Goal: Find specific page/section: Find specific page/section

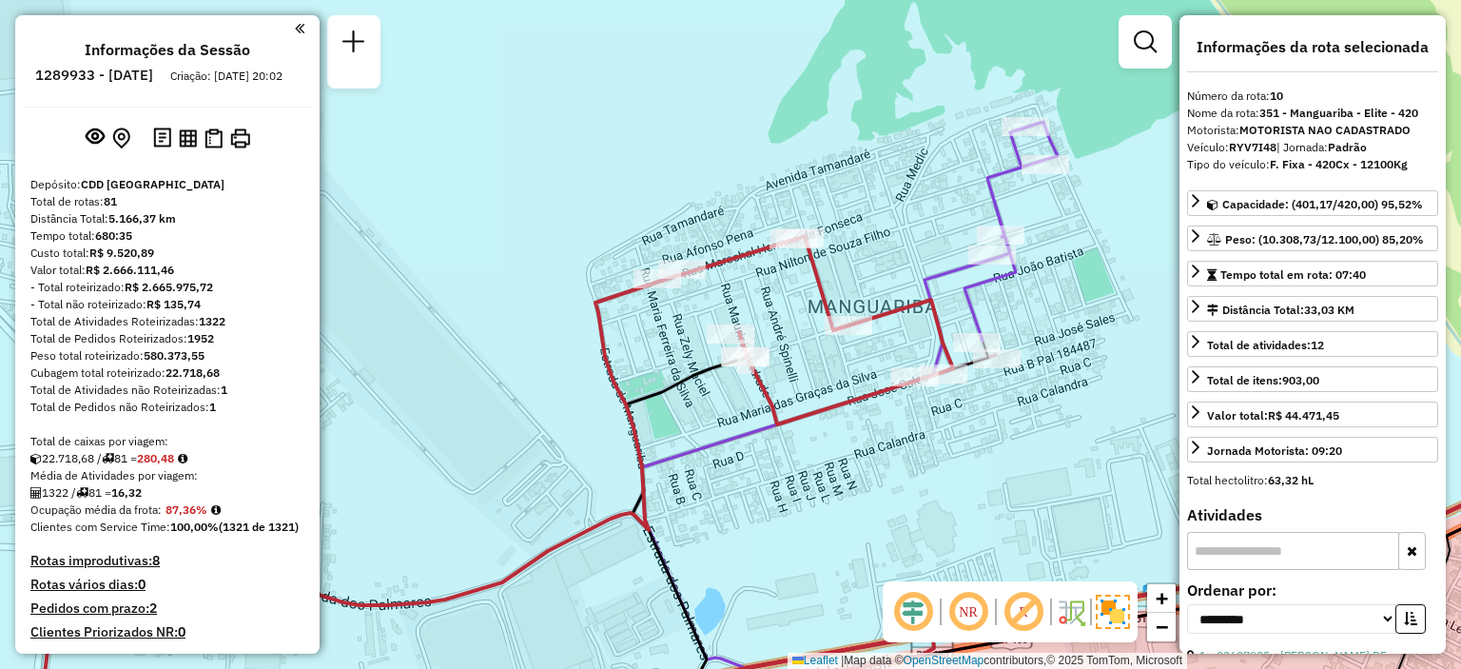
select select "**********"
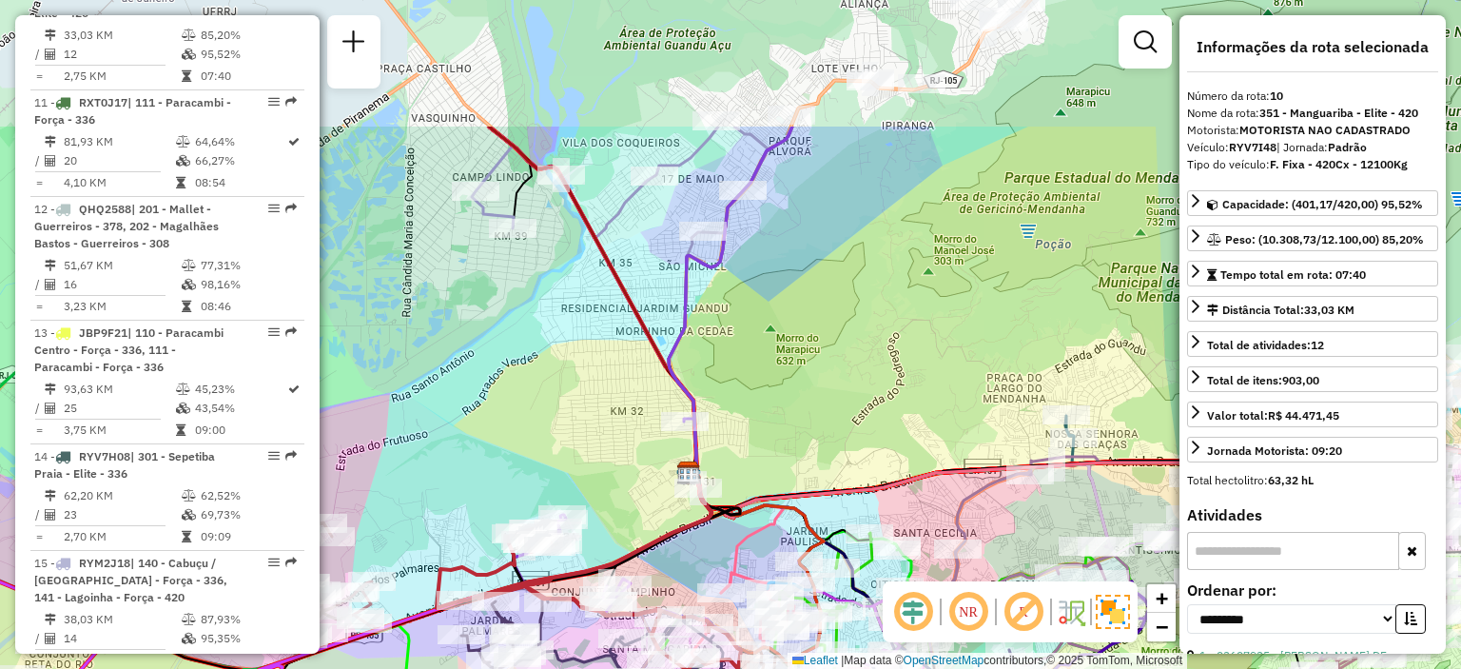
drag, startPoint x: 478, startPoint y: 348, endPoint x: 432, endPoint y: 486, distance: 145.6
click at [390, 543] on div "Janela de atendimento Grade de atendimento Capacidade Transportadoras Veículos …" at bounding box center [730, 334] width 1461 height 669
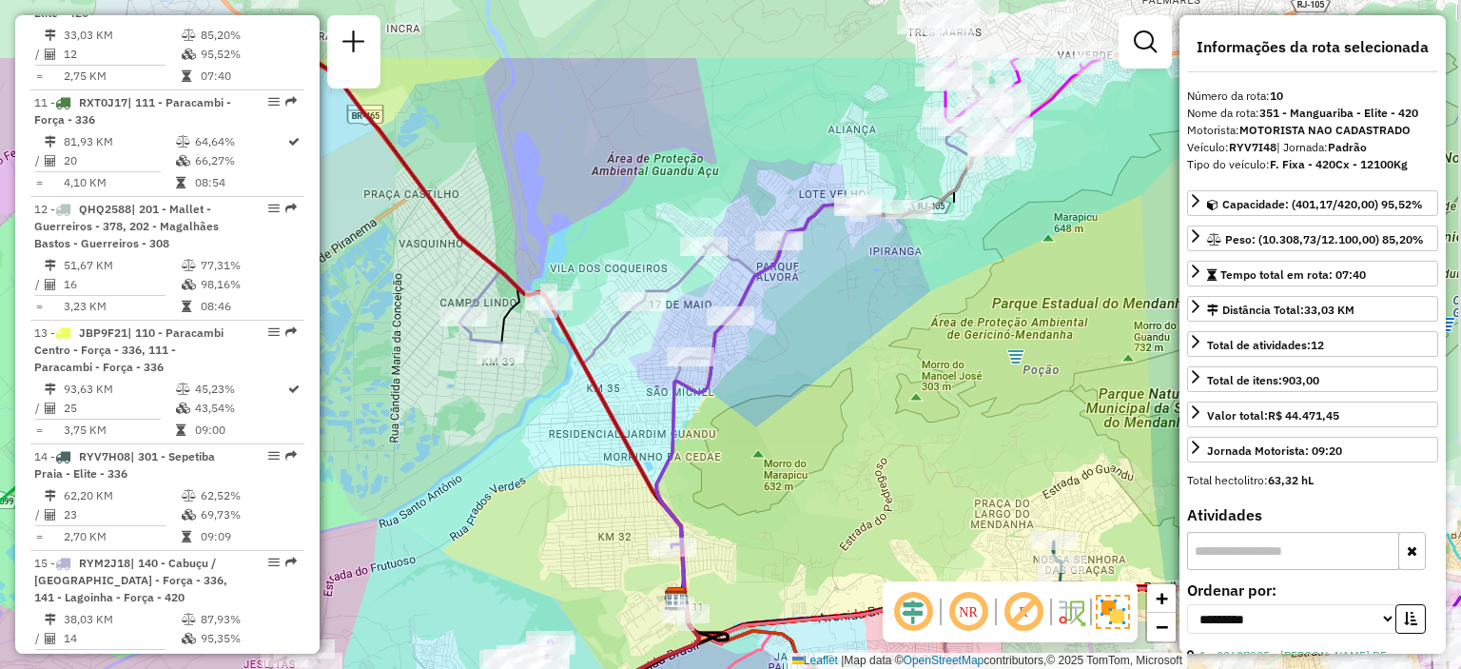
drag, startPoint x: 860, startPoint y: 254, endPoint x: 849, endPoint y: 379, distance: 125.0
click at [849, 379] on div "Rota 7 - Placa QHD6084 03608084 - SUPERMERCADOS JEOVA Janela de atendimento Gra…" at bounding box center [730, 334] width 1461 height 669
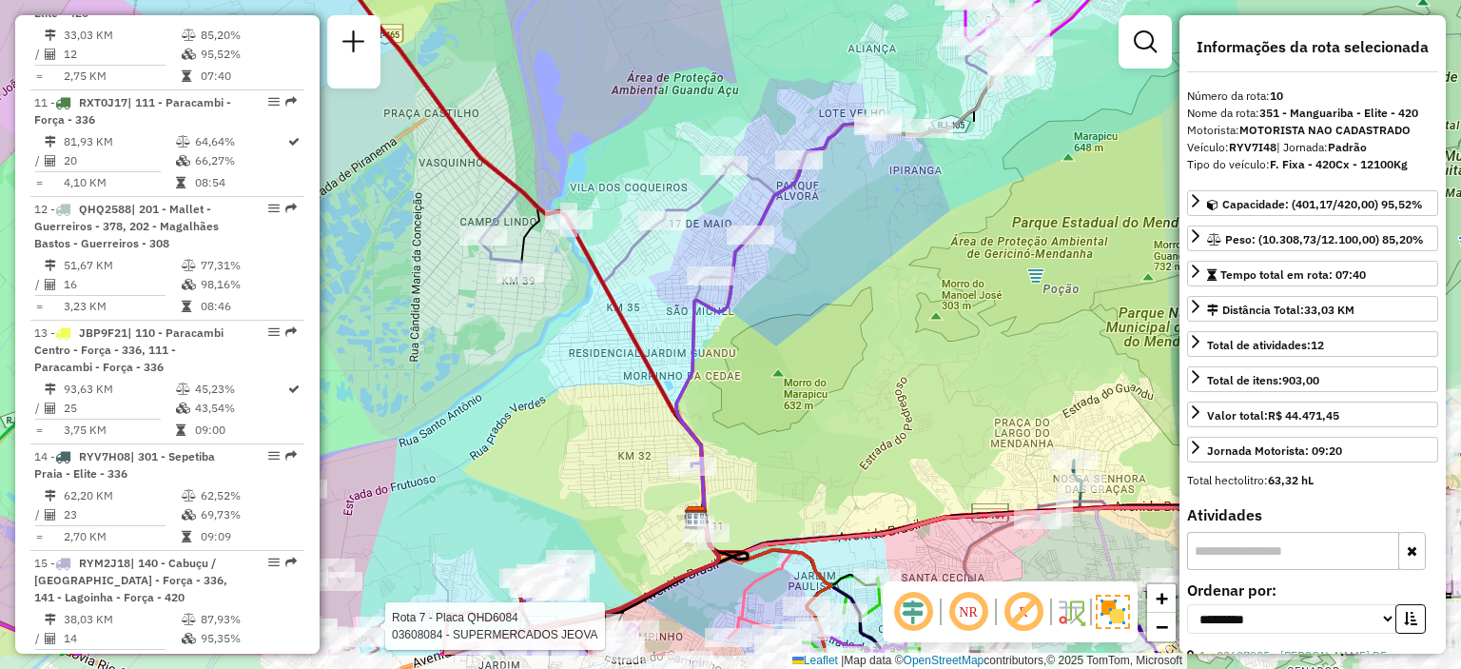
drag, startPoint x: 826, startPoint y: 392, endPoint x: 846, endPoint y: 311, distance: 83.3
click at [846, 311] on div "Rota 7 - Placa QHD6084 03608084 - SUPERMERCADOS JEOVA Janela de atendimento Gra…" at bounding box center [730, 334] width 1461 height 669
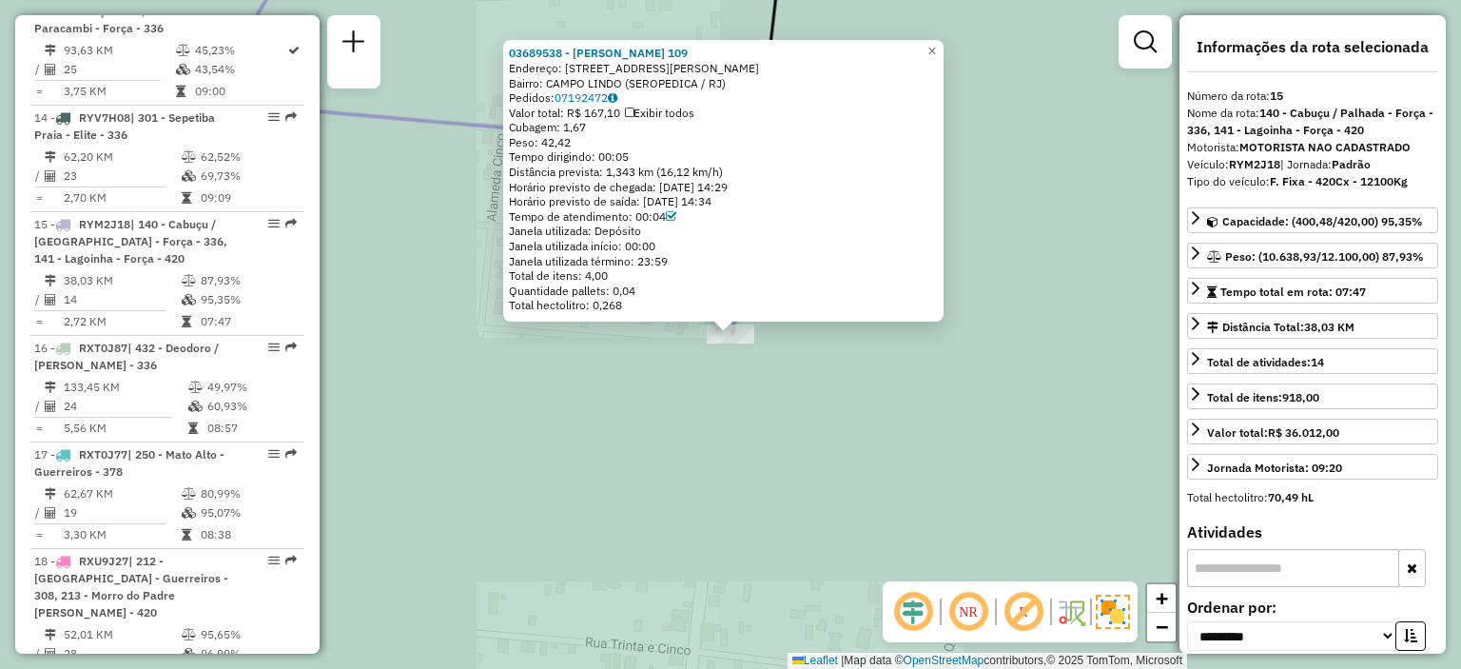
scroll to position [2378, 0]
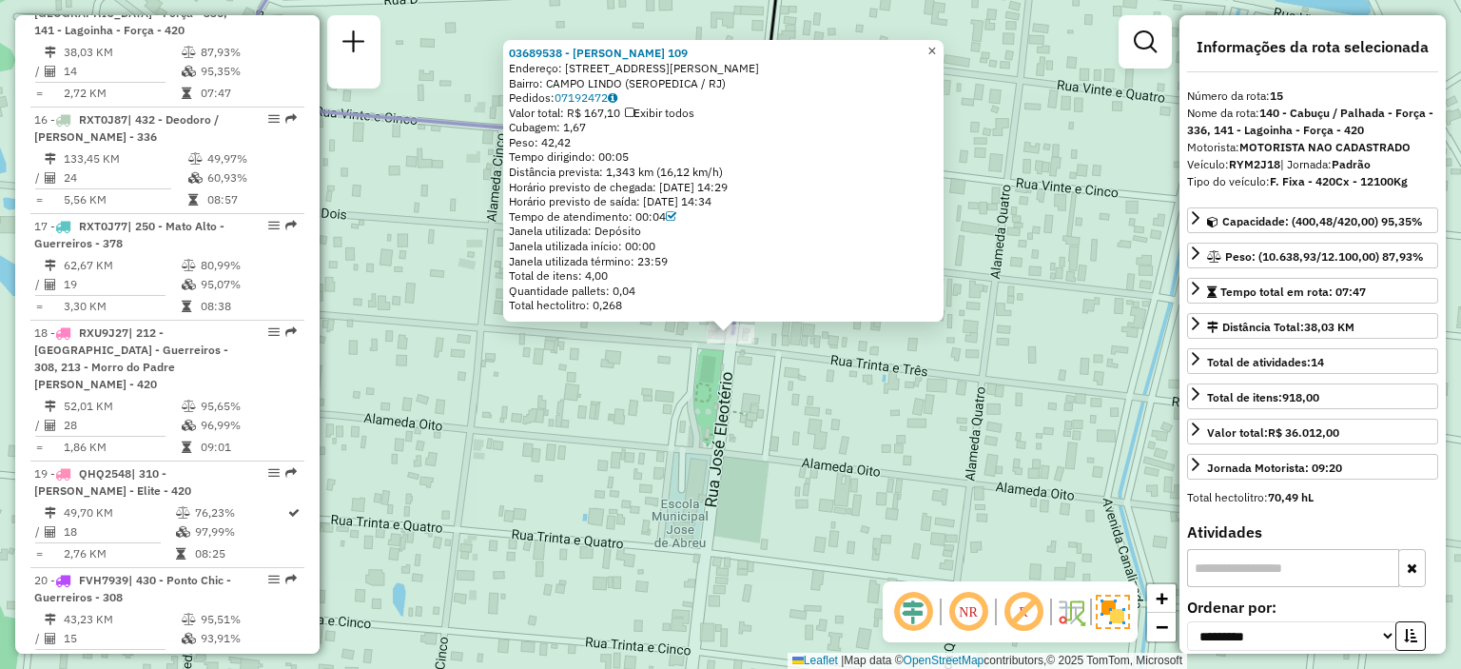
click at [936, 46] on span "×" at bounding box center [931, 51] width 9 height 16
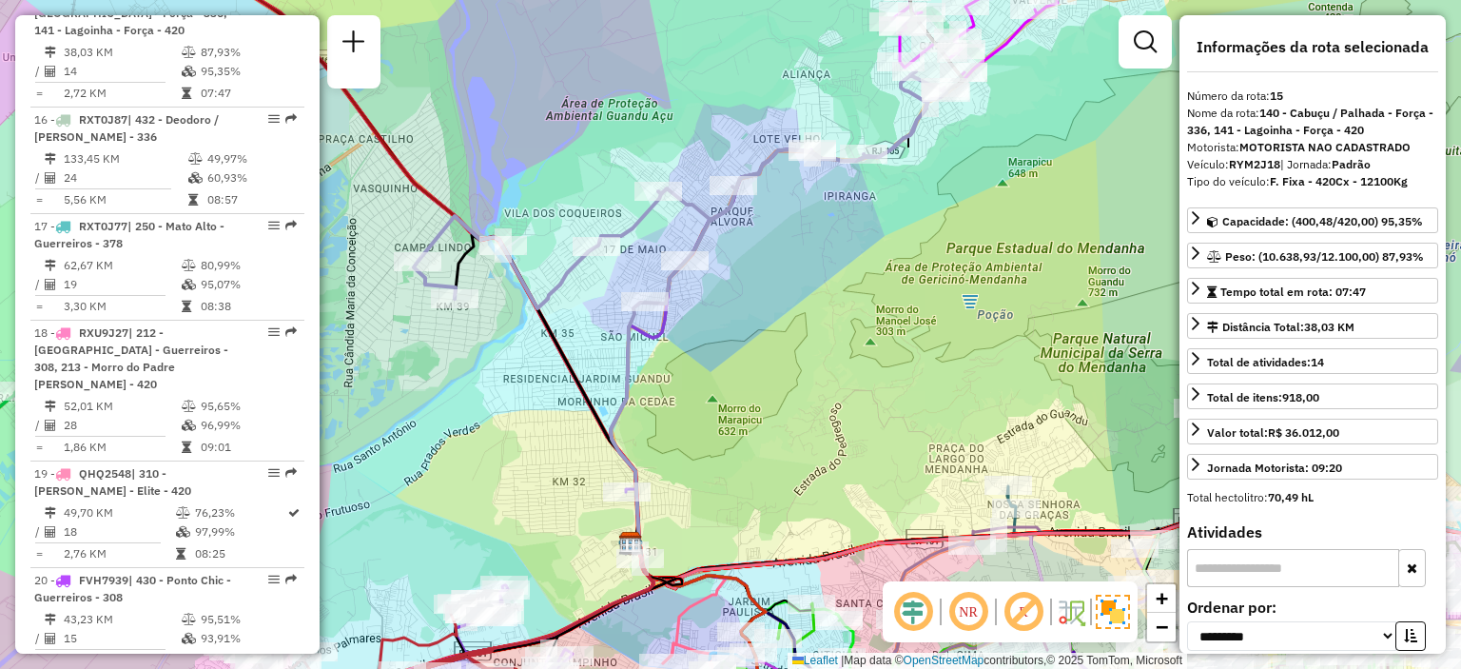
drag, startPoint x: 912, startPoint y: 286, endPoint x: 923, endPoint y: 222, distance: 65.5
click at [923, 222] on div "Janela de atendimento Grade de atendimento Capacidade Transportadoras Veículos …" at bounding box center [730, 334] width 1461 height 669
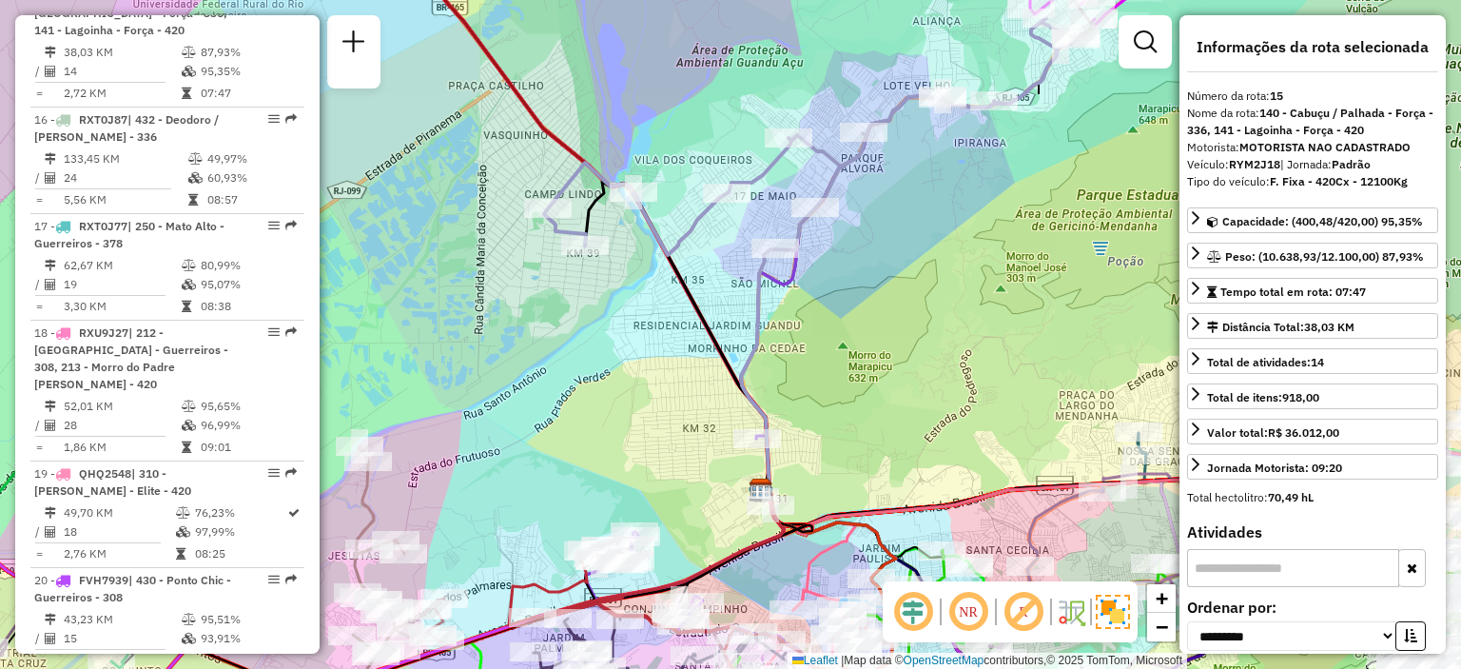
drag, startPoint x: 728, startPoint y: 348, endPoint x: 810, endPoint y: 319, distance: 87.8
click at [810, 319] on div "Janela de atendimento Grade de atendimento Capacidade Transportadoras Veículos …" at bounding box center [730, 334] width 1461 height 669
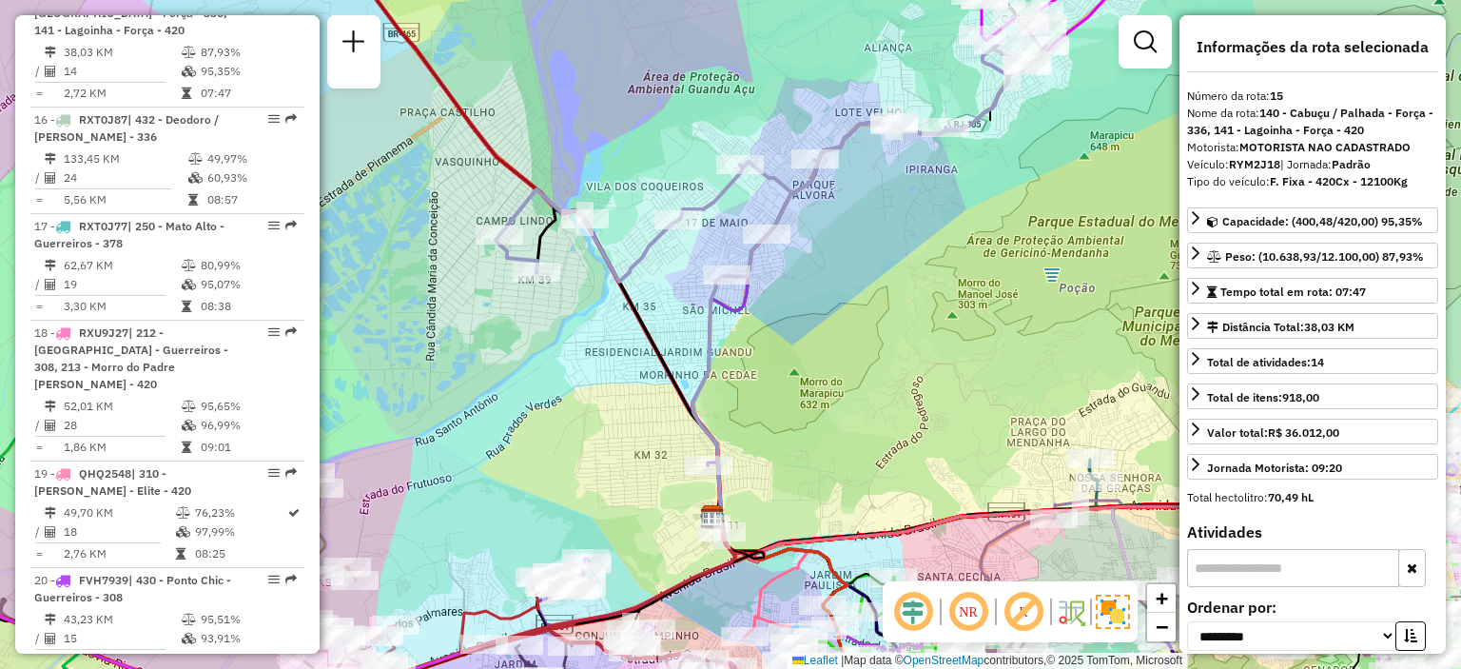
drag, startPoint x: 908, startPoint y: 330, endPoint x: 856, endPoint y: 359, distance: 59.6
click at [856, 359] on div "Janela de atendimento Grade de atendimento Capacidade Transportadoras Veículos …" at bounding box center [730, 334] width 1461 height 669
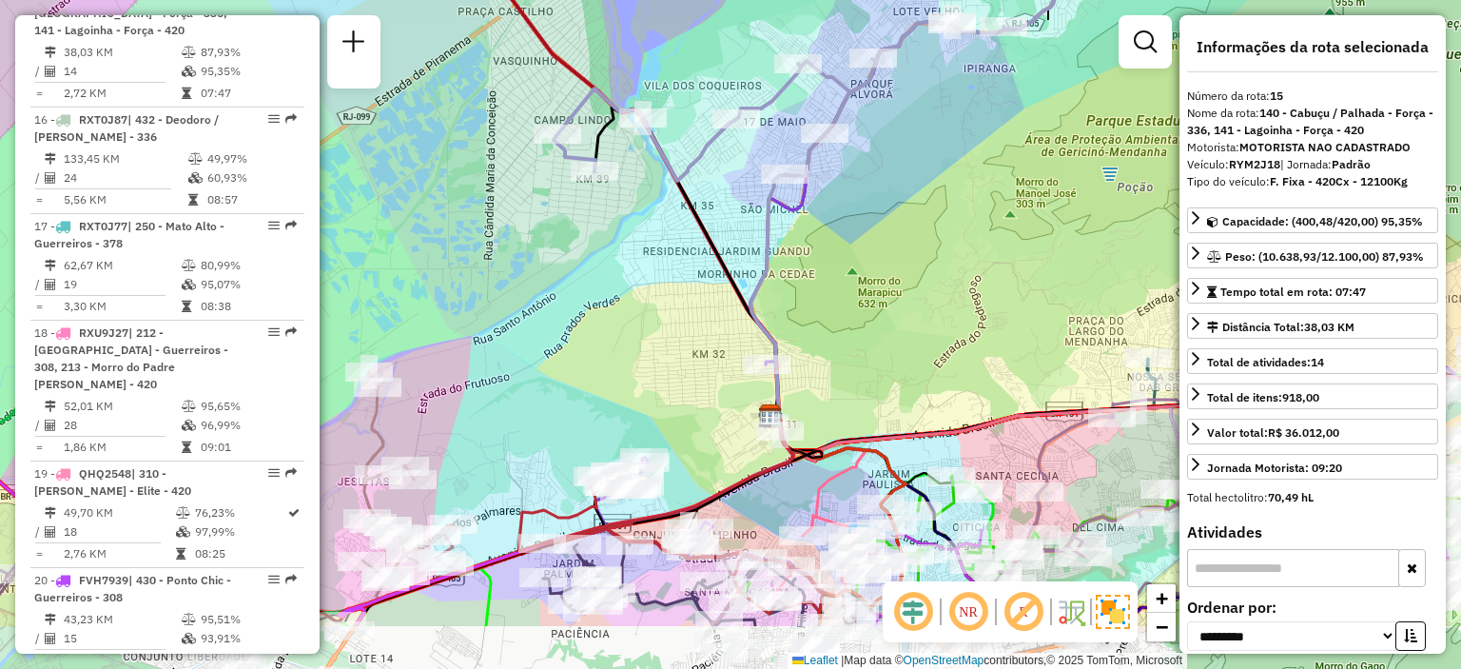
drag, startPoint x: 822, startPoint y: 399, endPoint x: 868, endPoint y: 288, distance: 119.8
click at [868, 288] on div "Janela de atendimento Grade de atendimento Capacidade Transportadoras Veículos …" at bounding box center [730, 334] width 1461 height 669
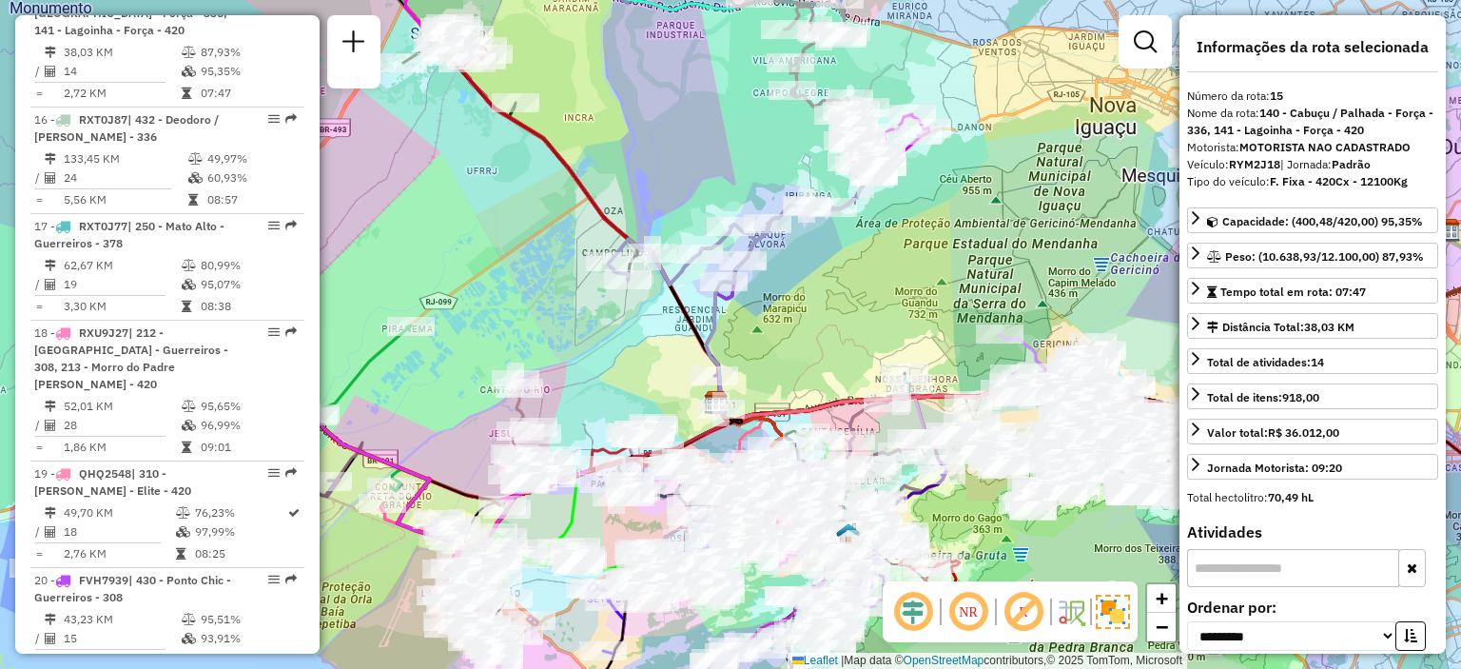
drag, startPoint x: 901, startPoint y: 265, endPoint x: 789, endPoint y: 319, distance: 123.4
click at [789, 319] on div "Janela de atendimento Grade de atendimento Capacidade Transportadoras Veículos …" at bounding box center [730, 334] width 1461 height 669
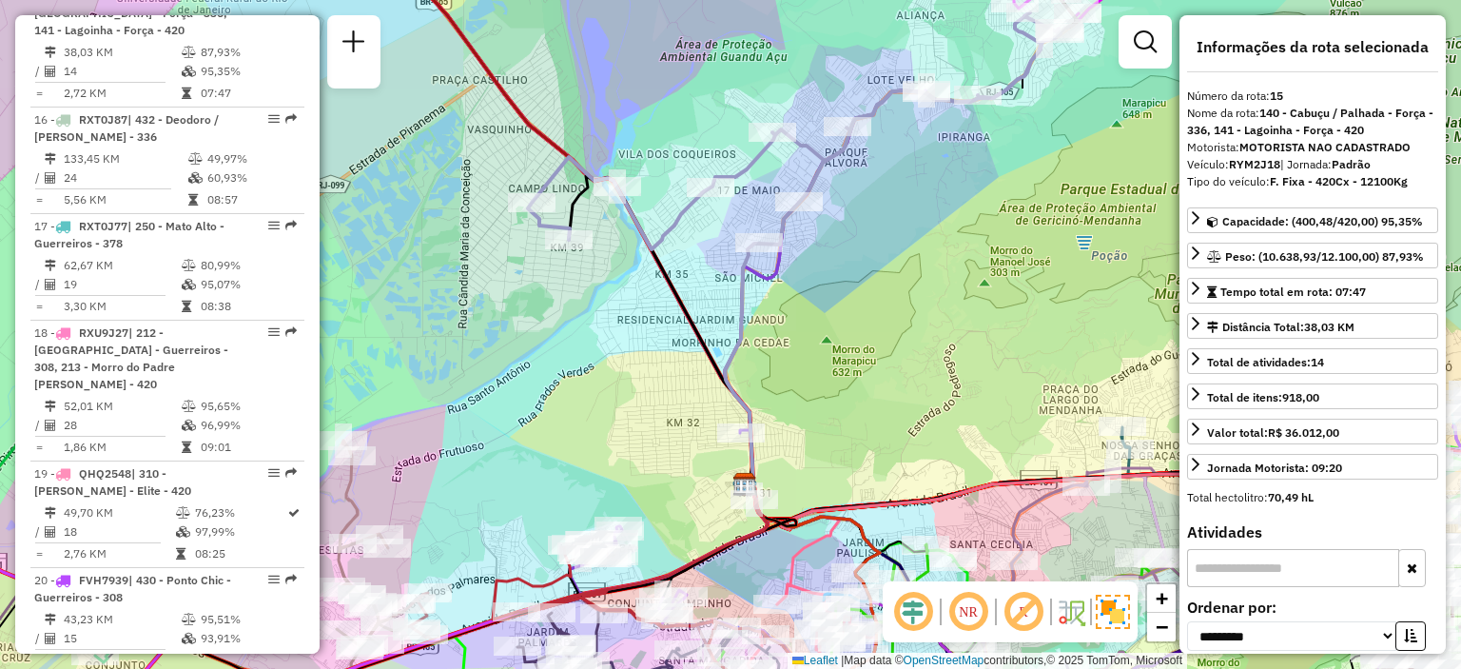
drag, startPoint x: 795, startPoint y: 311, endPoint x: 883, endPoint y: 314, distance: 87.6
click at [905, 299] on div "Janela de atendimento Grade de atendimento Capacidade Transportadoras Veículos …" at bounding box center [730, 334] width 1461 height 669
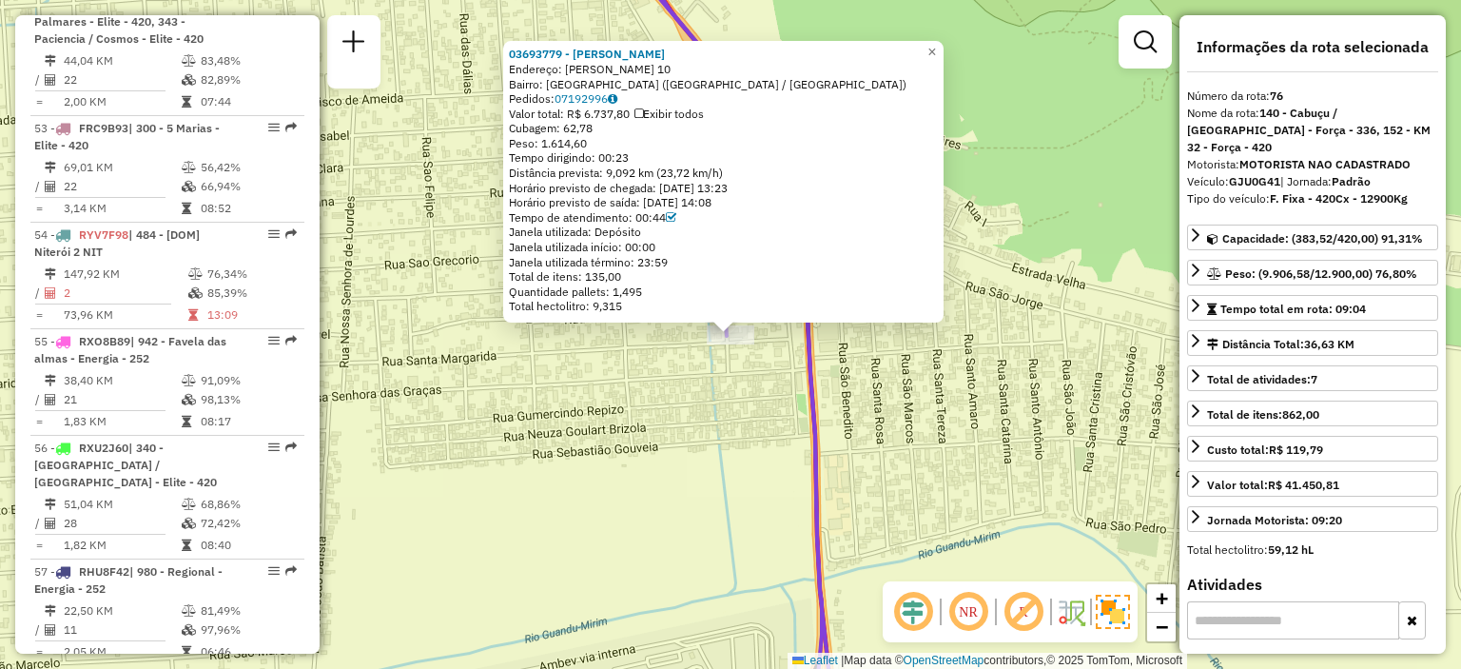
scroll to position [9789, 0]
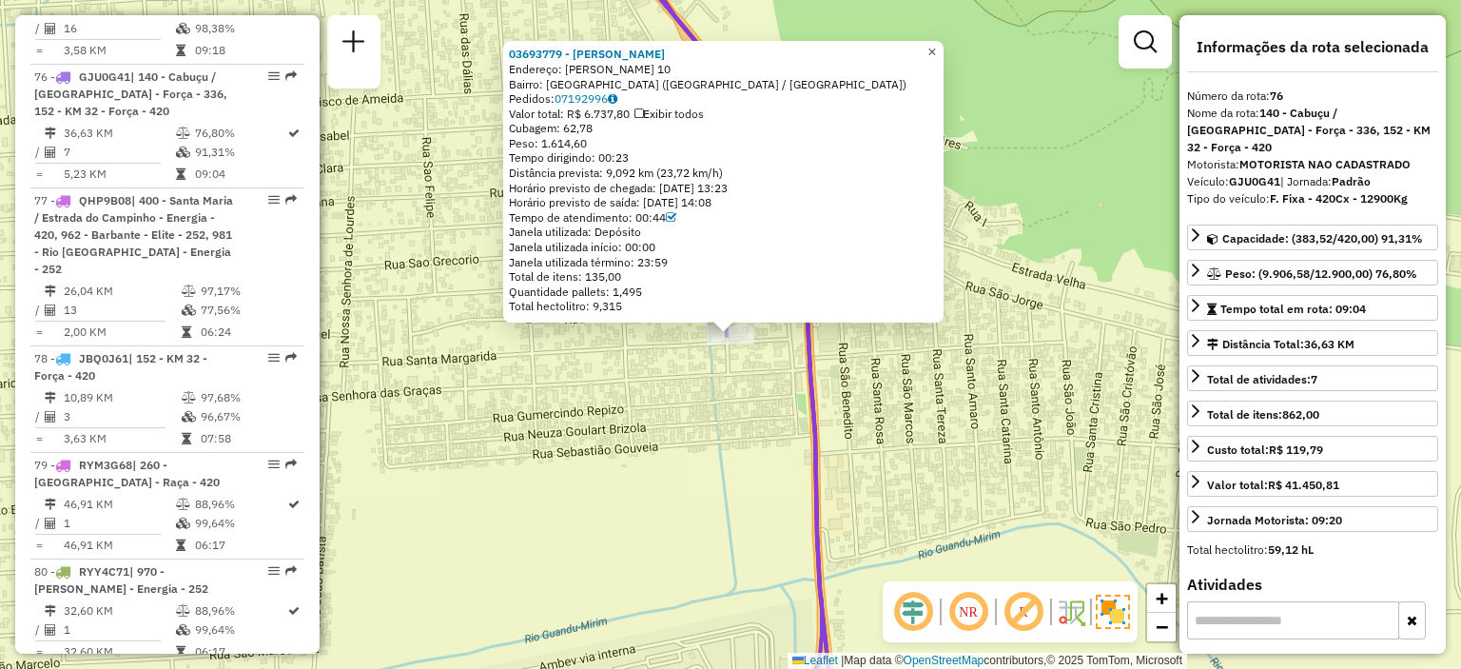
click at [936, 45] on span "×" at bounding box center [931, 52] width 9 height 16
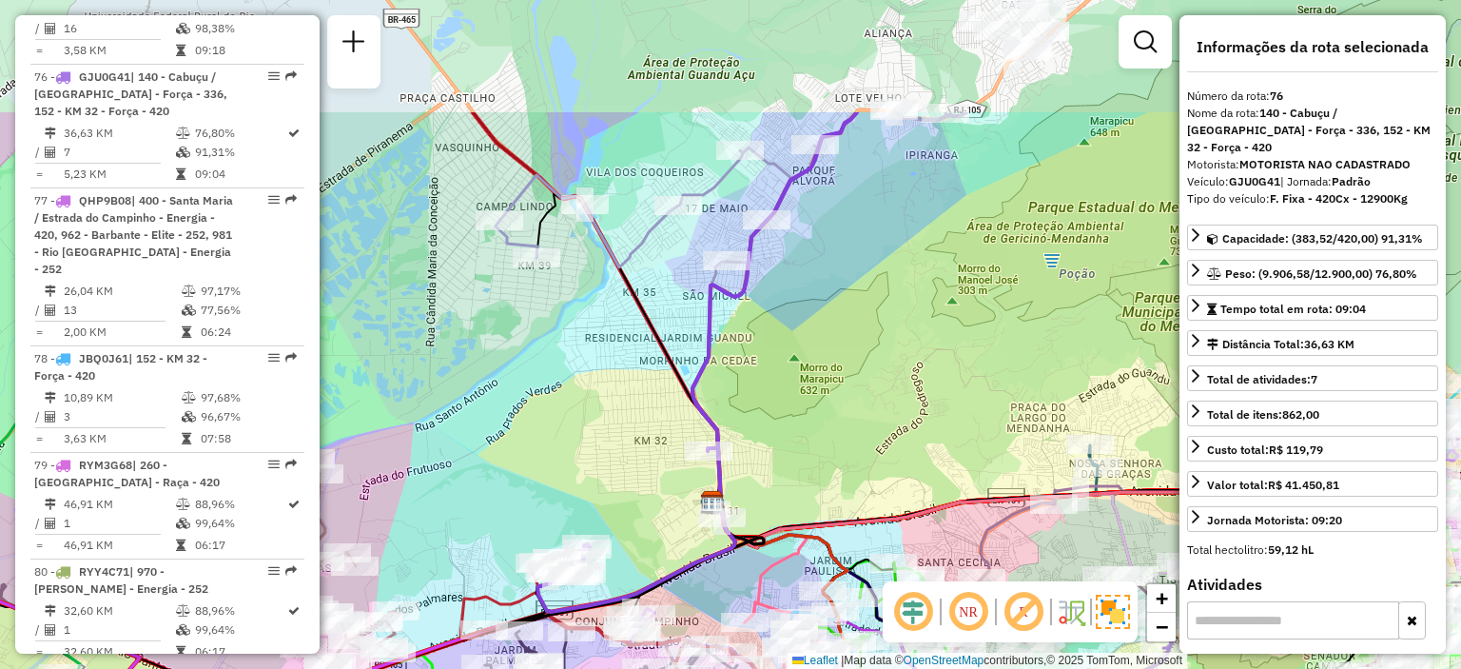
drag, startPoint x: 574, startPoint y: 165, endPoint x: 633, endPoint y: 337, distance: 182.0
click at [629, 344] on div "Janela de atendimento Grade de atendimento Capacidade Transportadoras Veículos …" at bounding box center [730, 334] width 1461 height 669
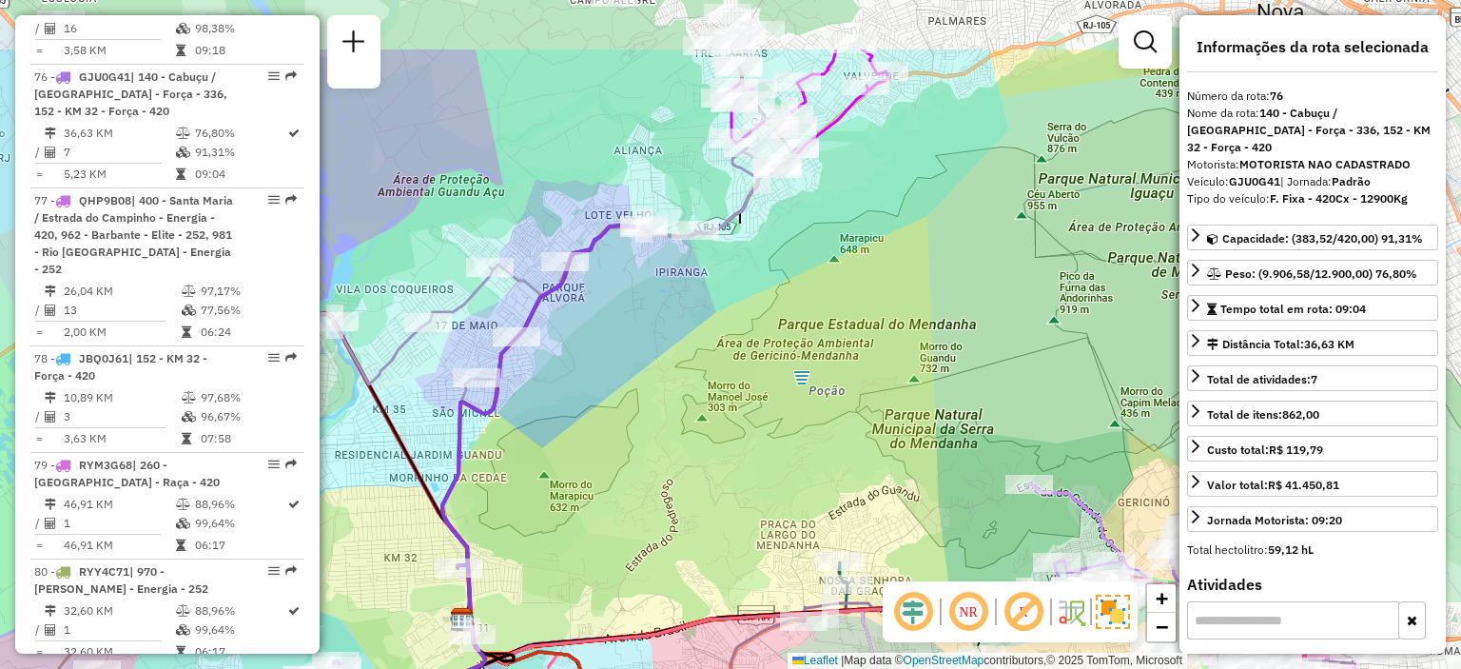
drag, startPoint x: 970, startPoint y: 244, endPoint x: 704, endPoint y: 365, distance: 292.4
click at [704, 367] on div "Janela de atendimento Grade de atendimento Capacidade Transportadoras Veículos …" at bounding box center [730, 334] width 1461 height 669
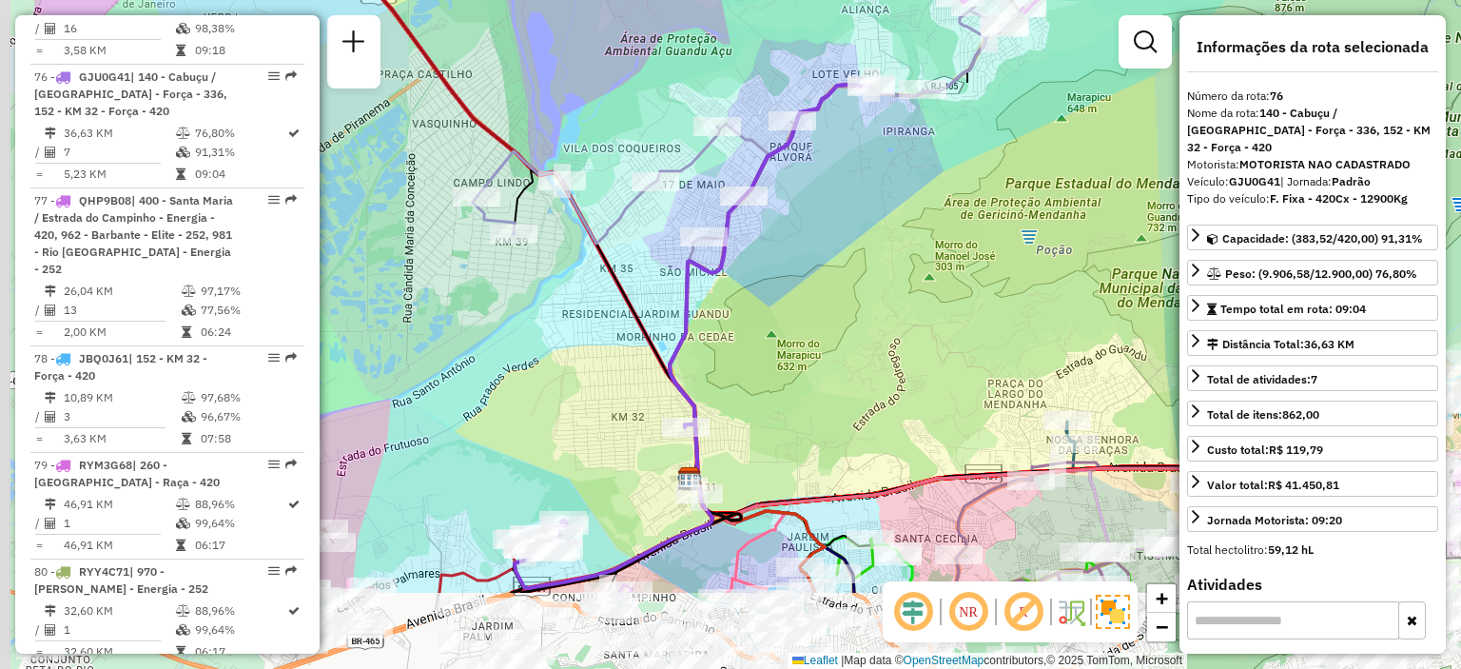
drag, startPoint x: 577, startPoint y: 441, endPoint x: 762, endPoint y: 292, distance: 237.4
click at [761, 294] on div "Janela de atendimento Grade de atendimento Capacidade Transportadoras Veículos …" at bounding box center [730, 334] width 1461 height 669
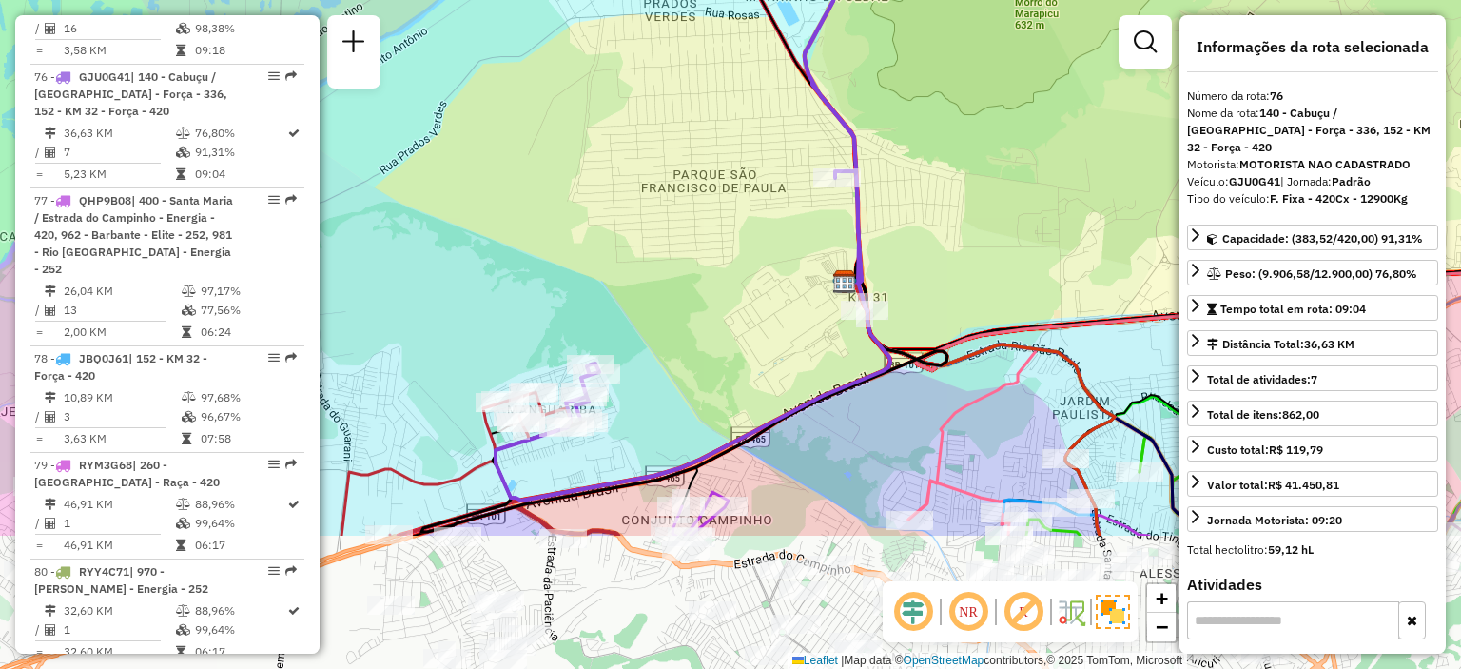
drag, startPoint x: 544, startPoint y: 458, endPoint x: 654, endPoint y: 257, distance: 229.0
click at [657, 256] on div "Janela de atendimento Grade de atendimento Capacidade Transportadoras Veículos …" at bounding box center [730, 334] width 1461 height 669
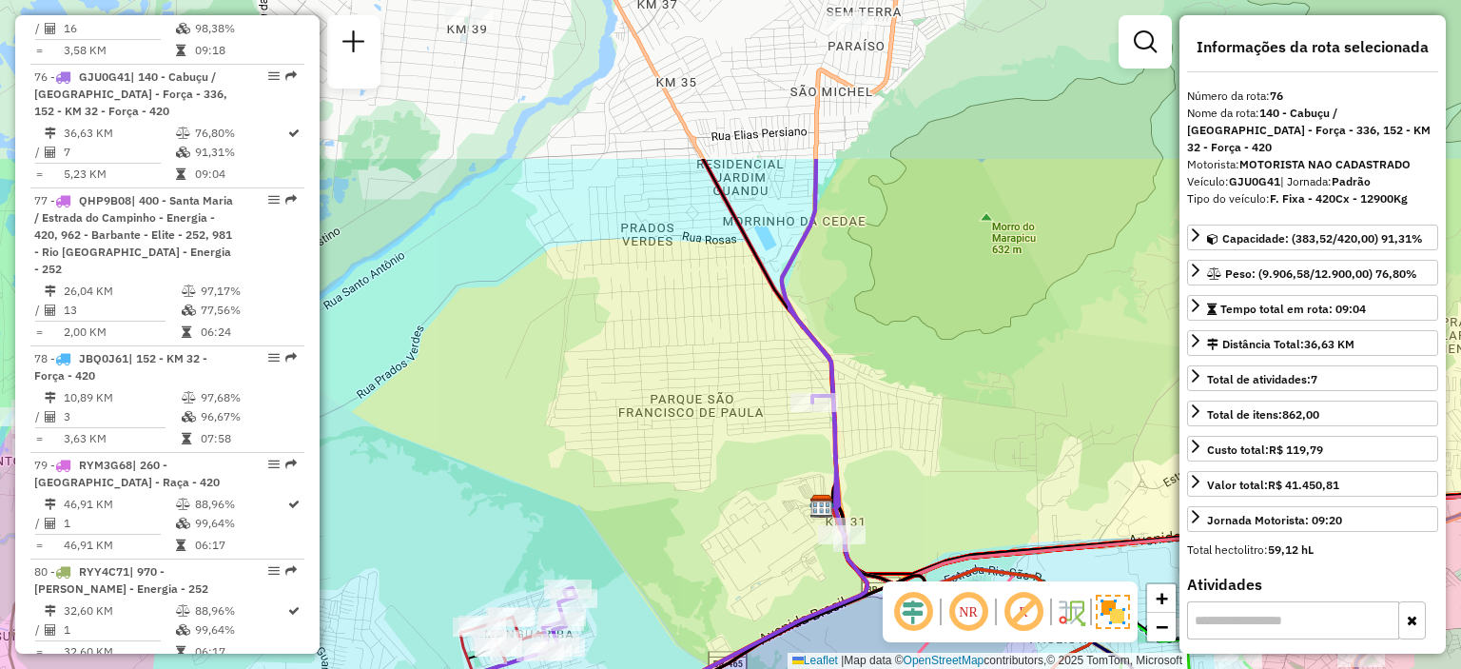
drag, startPoint x: 716, startPoint y: 79, endPoint x: 683, endPoint y: 270, distance: 194.1
click at [692, 305] on div "Janela de atendimento Grade de atendimento Capacidade Transportadoras Veículos …" at bounding box center [730, 334] width 1461 height 669
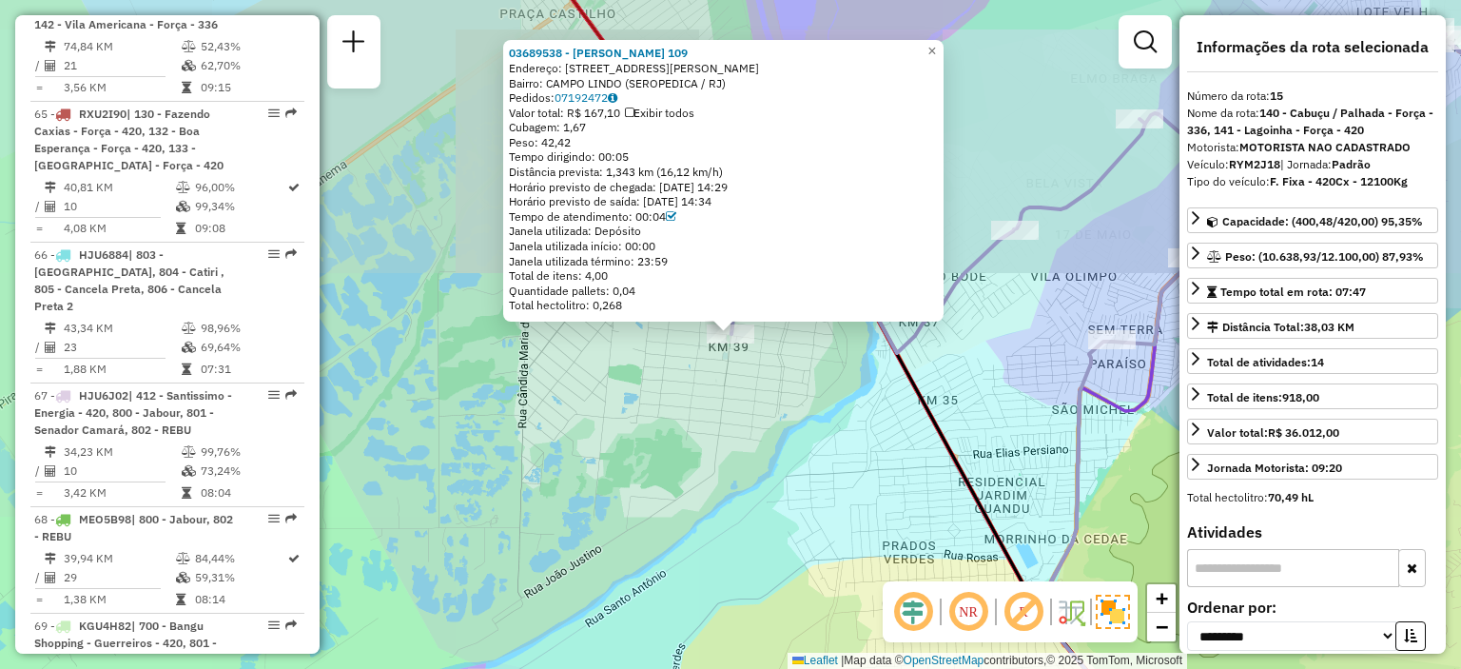
scroll to position [2378, 0]
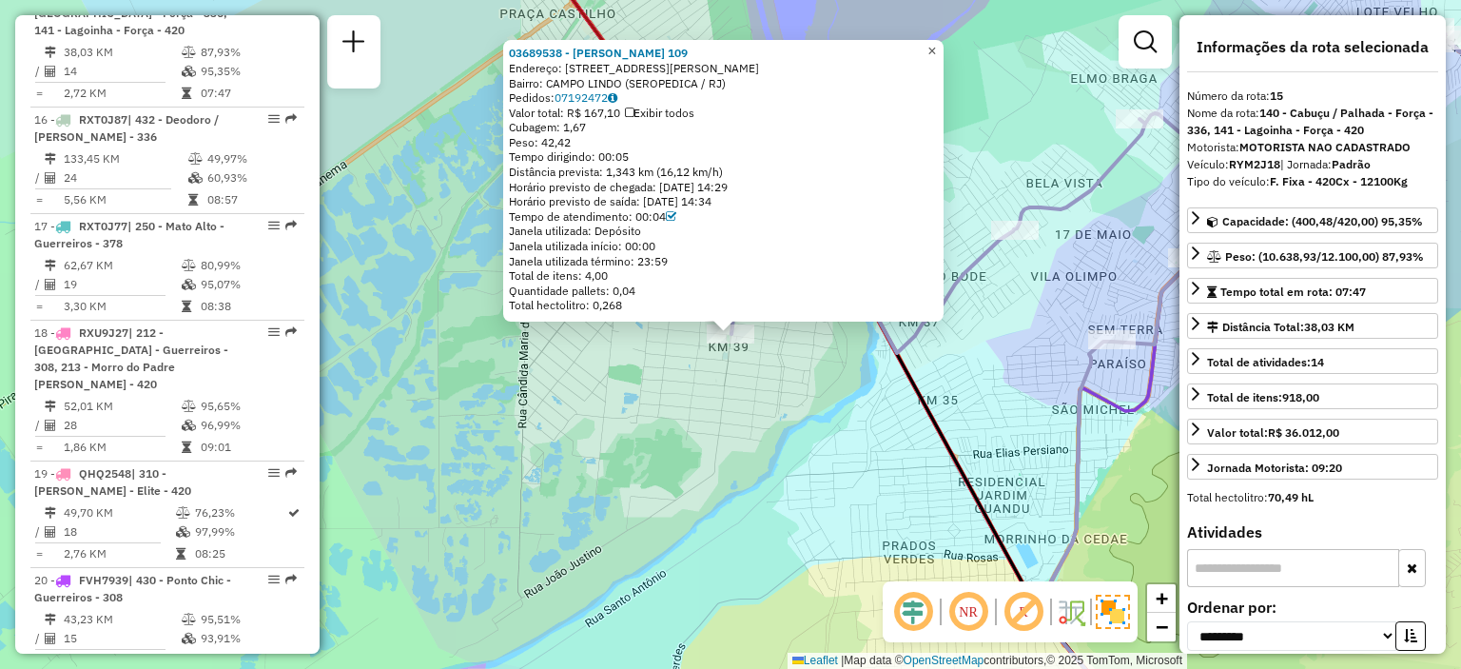
click at [936, 43] on span "×" at bounding box center [931, 51] width 9 height 16
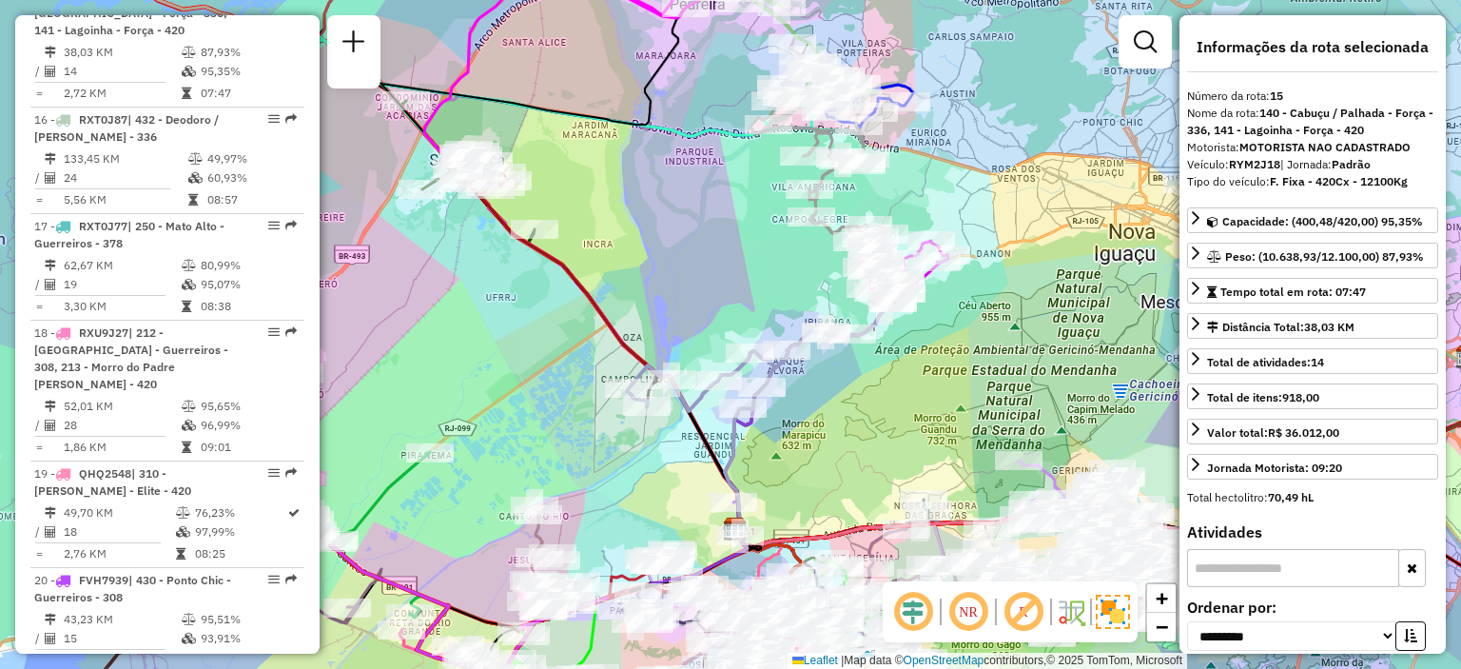
drag, startPoint x: 989, startPoint y: 337, endPoint x: 906, endPoint y: 368, distance: 89.4
click at [906, 368] on div "Janela de atendimento Grade de atendimento Capacidade Transportadoras Veículos …" at bounding box center [730, 334] width 1461 height 669
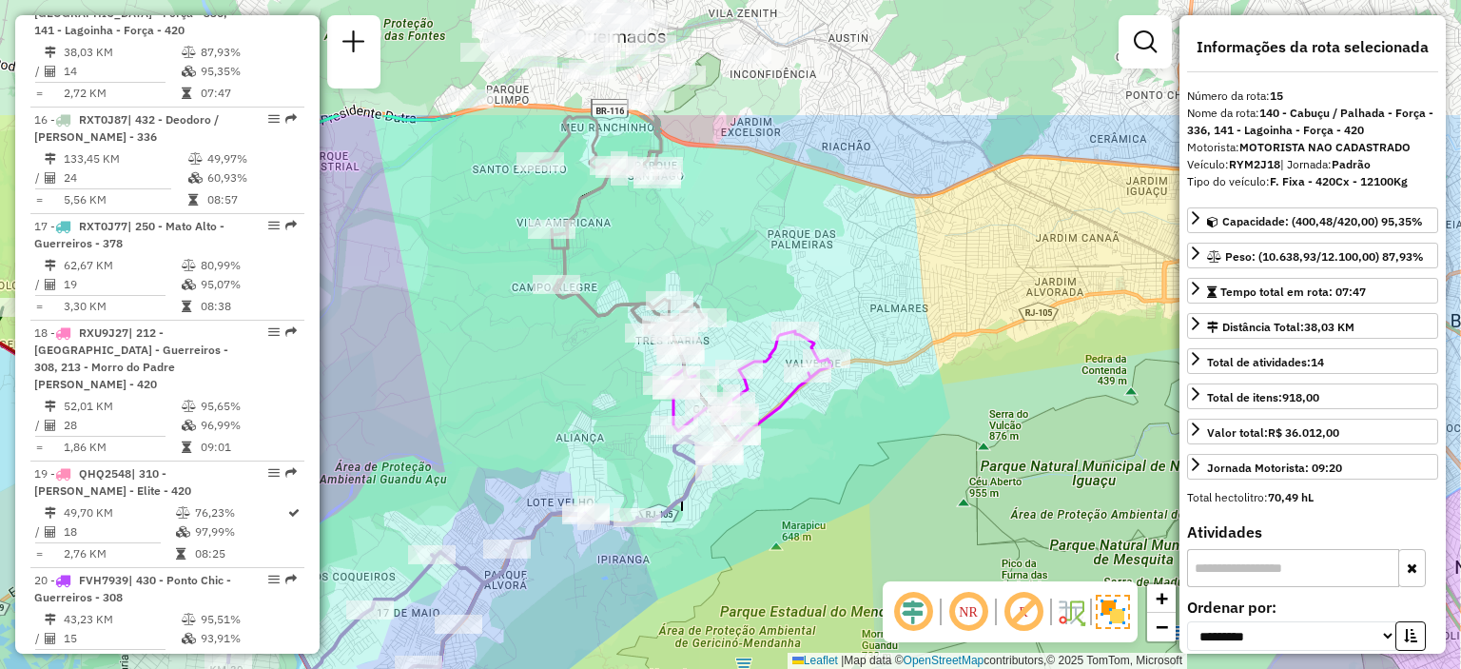
drag, startPoint x: 899, startPoint y: 360, endPoint x: 755, endPoint y: 536, distance: 227.9
click at [755, 536] on div "Janela de atendimento Grade de atendimento Capacidade Transportadoras Veículos …" at bounding box center [730, 334] width 1461 height 669
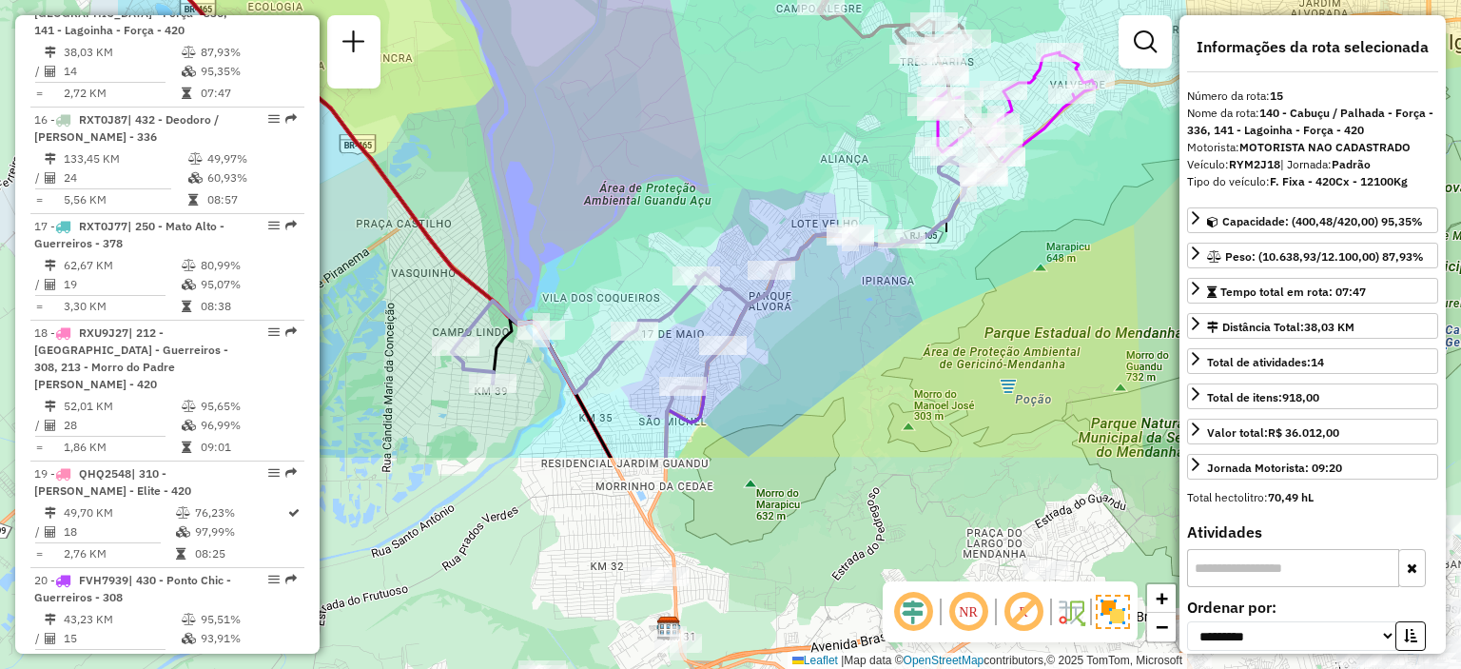
drag, startPoint x: 833, startPoint y: 443, endPoint x: 1004, endPoint y: 274, distance: 240.1
click at [1004, 274] on div "Janela de atendimento Grade de atendimento Capacidade Transportadoras Veículos …" at bounding box center [730, 334] width 1461 height 669
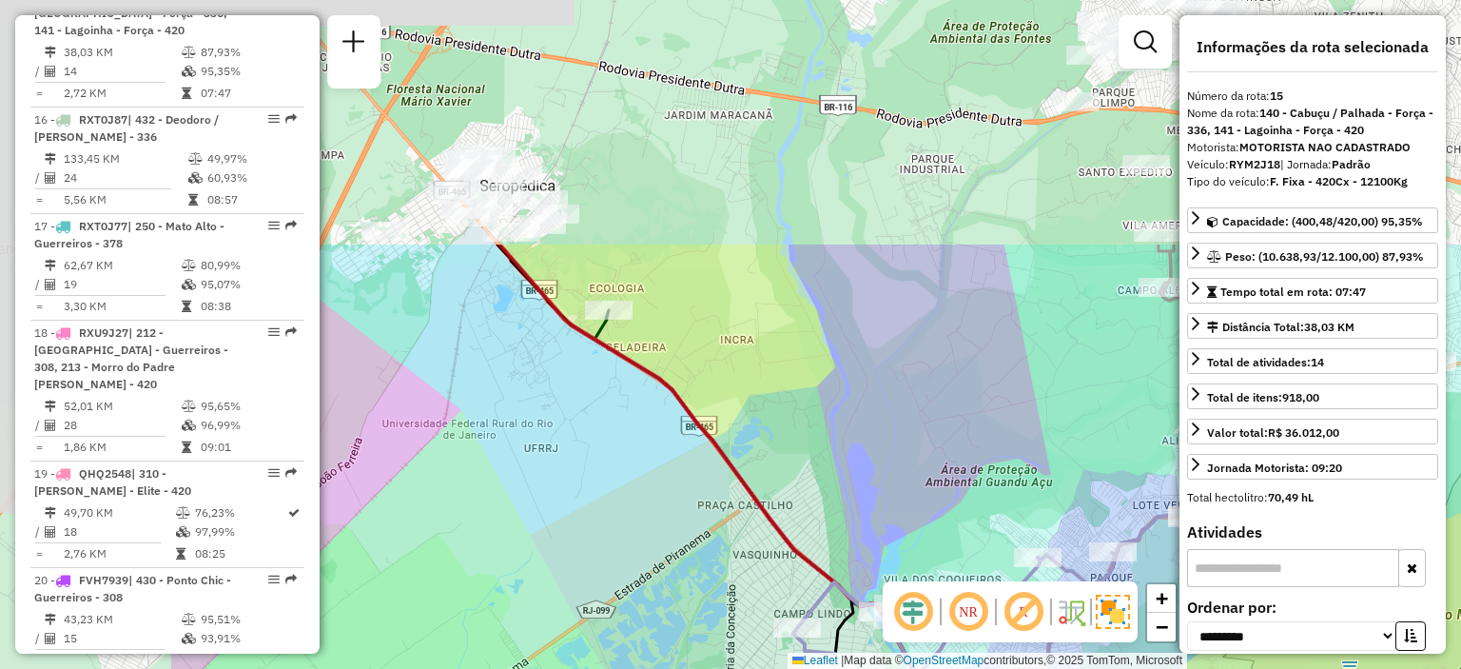
drag, startPoint x: 514, startPoint y: 110, endPoint x: 844, endPoint y: 429, distance: 458.8
click at [844, 429] on div "Janela de atendimento Grade de atendimento Capacidade Transportadoras Veículos …" at bounding box center [730, 334] width 1461 height 669
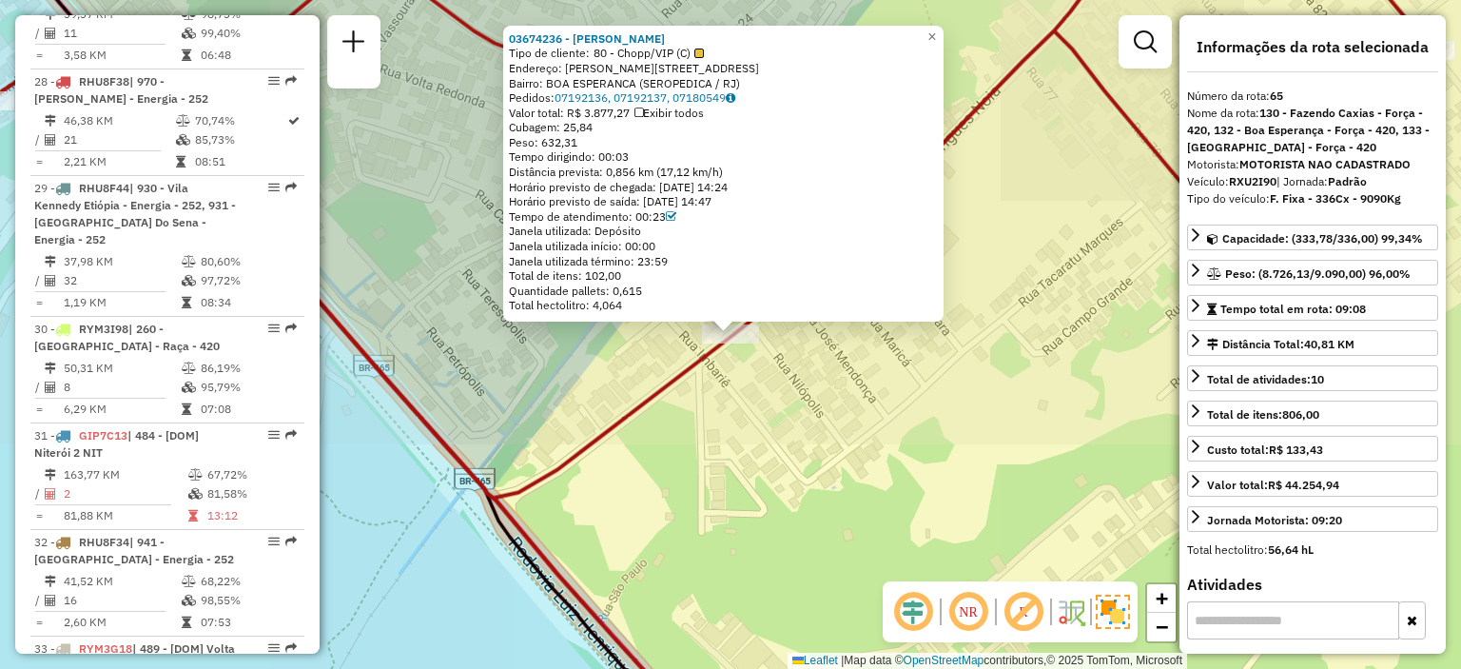
scroll to position [8397, 0]
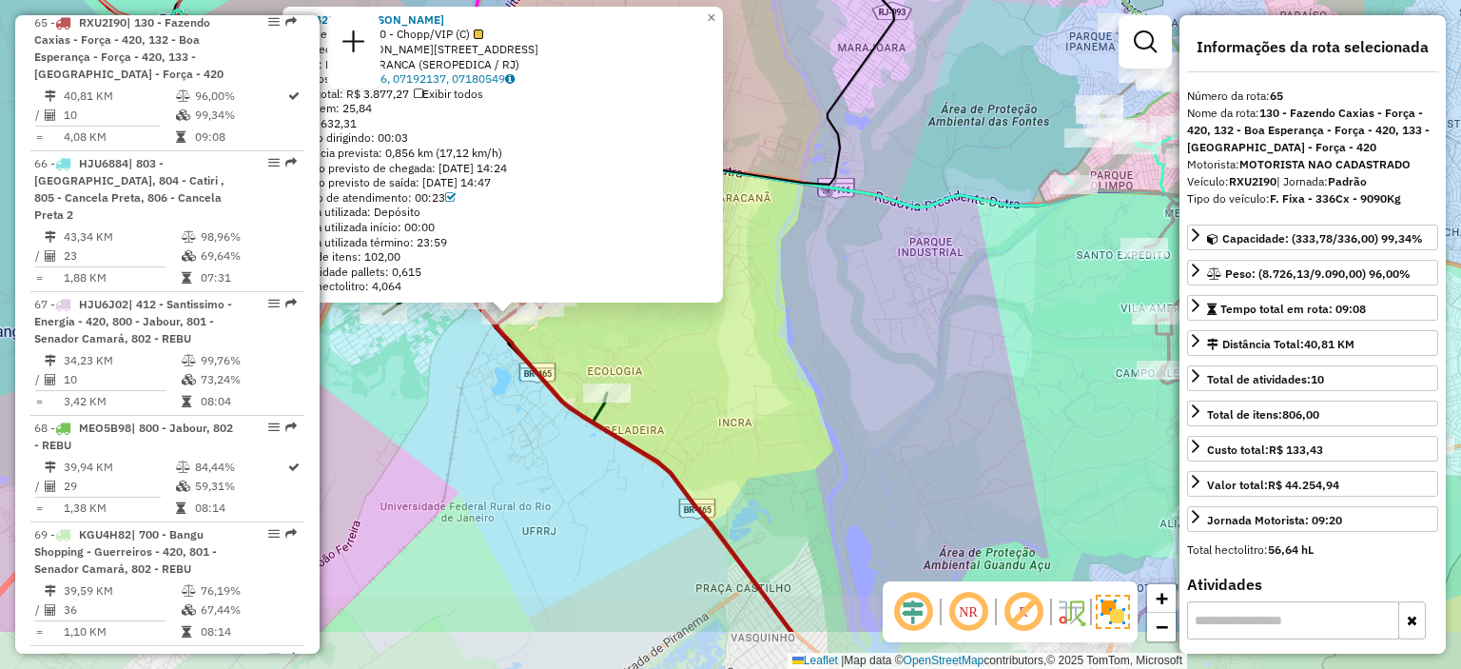
drag, startPoint x: 711, startPoint y: 479, endPoint x: 637, endPoint y: 330, distance: 166.8
click at [631, 353] on div "03674236 - [PERSON_NAME] VALVER Tipo de cliente: 80 - Chopp/VIP (C) Endereço: R…" at bounding box center [730, 334] width 1461 height 669
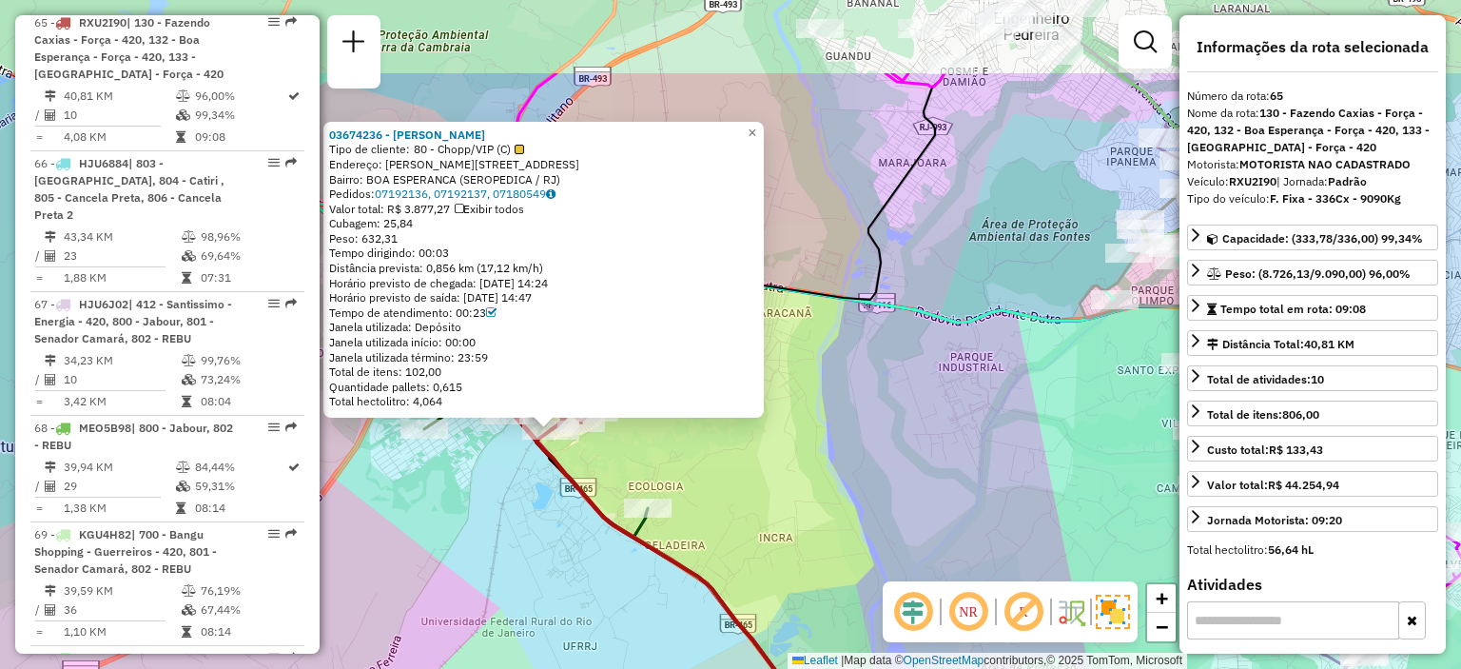
drag, startPoint x: 795, startPoint y: 90, endPoint x: 850, endPoint y: 242, distance: 161.0
click at [850, 242] on div "03674236 - [PERSON_NAME] VALVER Tipo de cliente: 80 - Chopp/VIP (C) Endereço: R…" at bounding box center [730, 334] width 1461 height 669
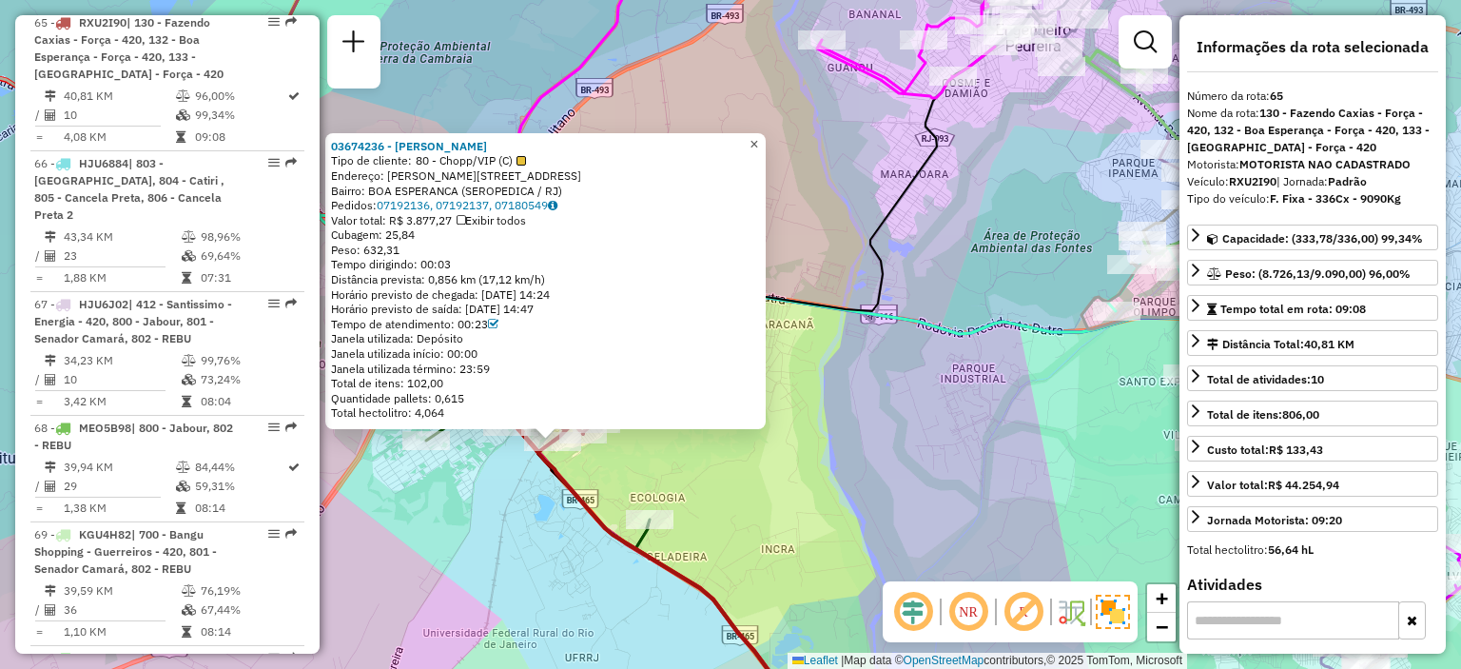
drag, startPoint x: 766, startPoint y: 141, endPoint x: 822, endPoint y: 294, distance: 163.1
click at [758, 142] on span "×" at bounding box center [754, 144] width 9 height 16
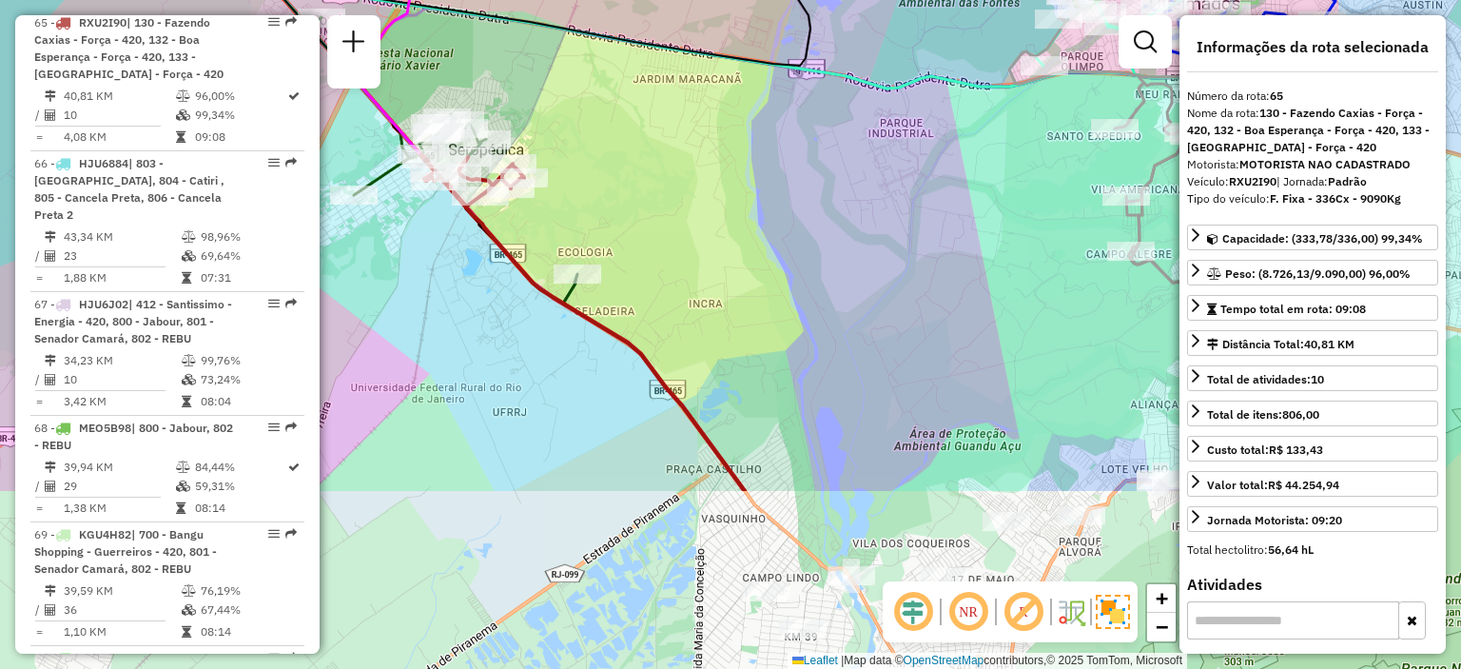
drag, startPoint x: 805, startPoint y: 489, endPoint x: 721, endPoint y: 150, distance: 348.8
click at [713, 149] on div "Janela de atendimento Grade de atendimento Capacidade Transportadoras Veículos …" at bounding box center [730, 334] width 1461 height 669
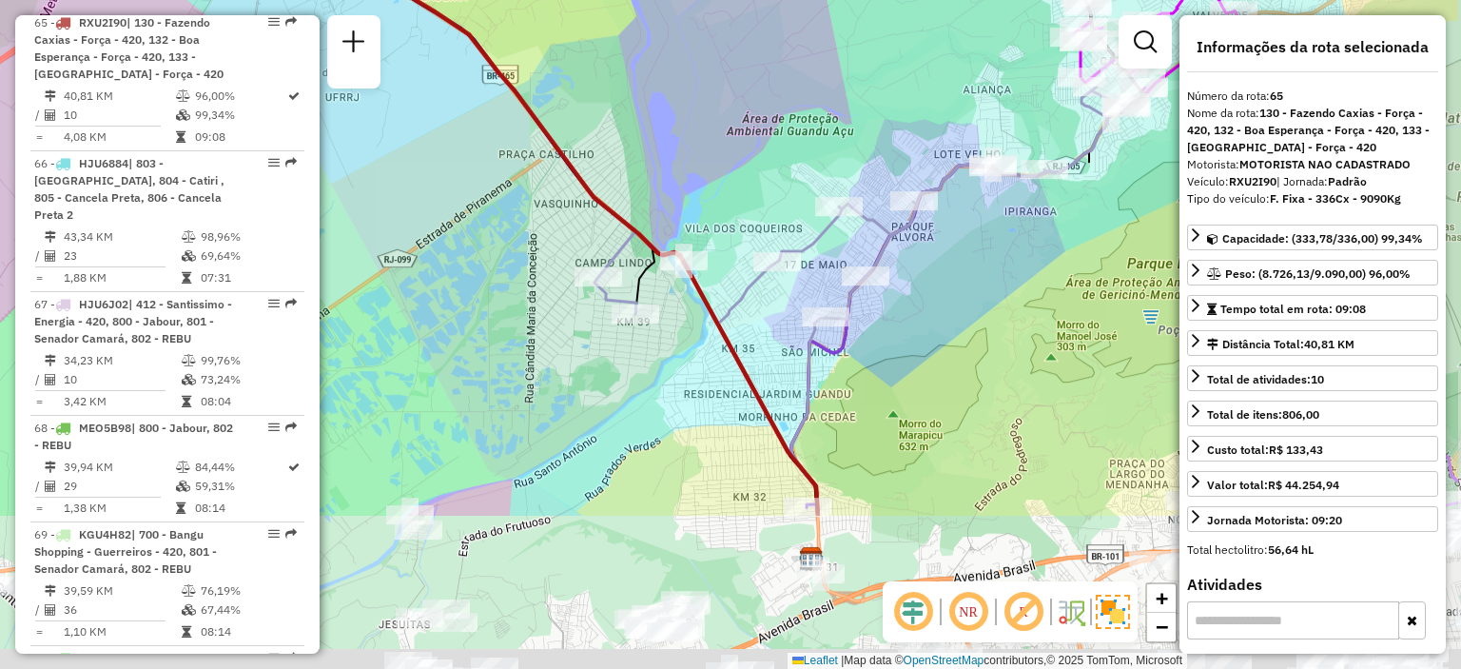
drag, startPoint x: 854, startPoint y: 285, endPoint x: 704, endPoint y: 60, distance: 270.9
click at [704, 56] on div "Janela de atendimento Grade de atendimento Capacidade Transportadoras Veículos …" at bounding box center [730, 334] width 1461 height 669
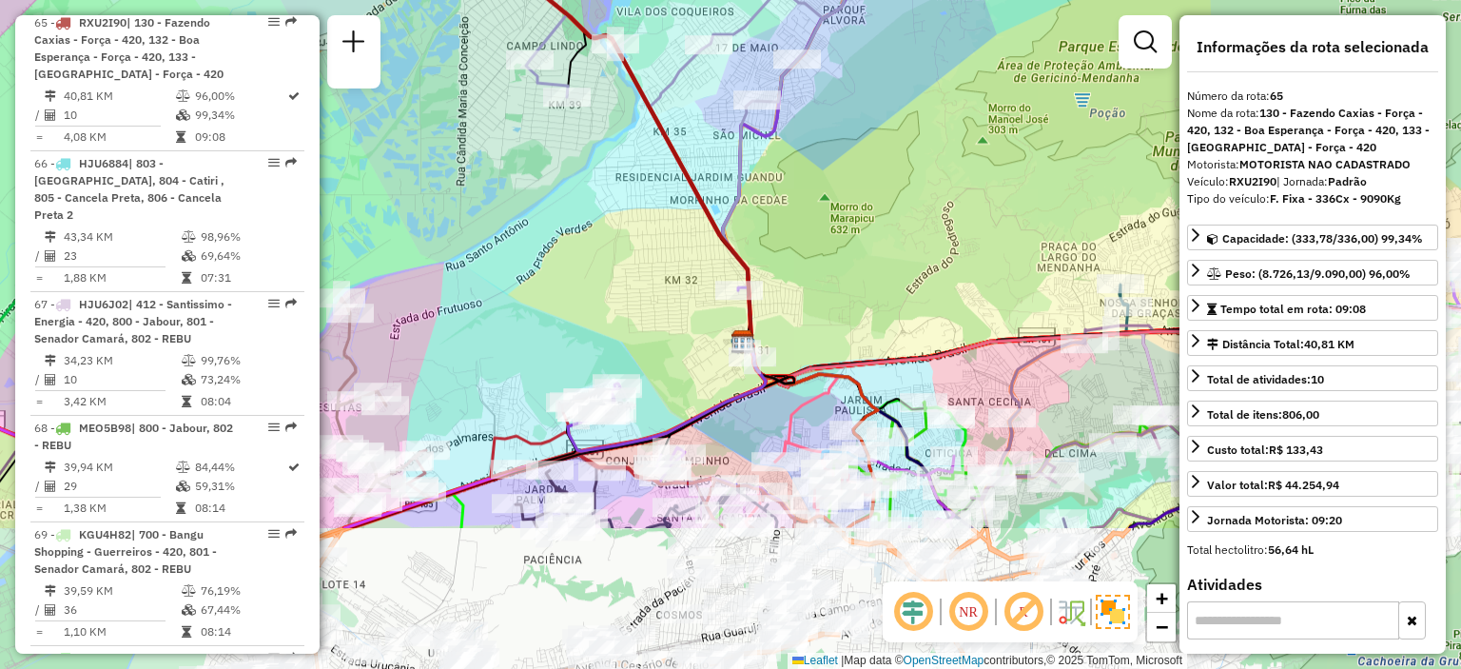
drag, startPoint x: 937, startPoint y: 504, endPoint x: 871, endPoint y: 294, distance: 220.2
click at [871, 294] on div "Janela de atendimento Grade de atendimento Capacidade Transportadoras Veículos …" at bounding box center [730, 334] width 1461 height 669
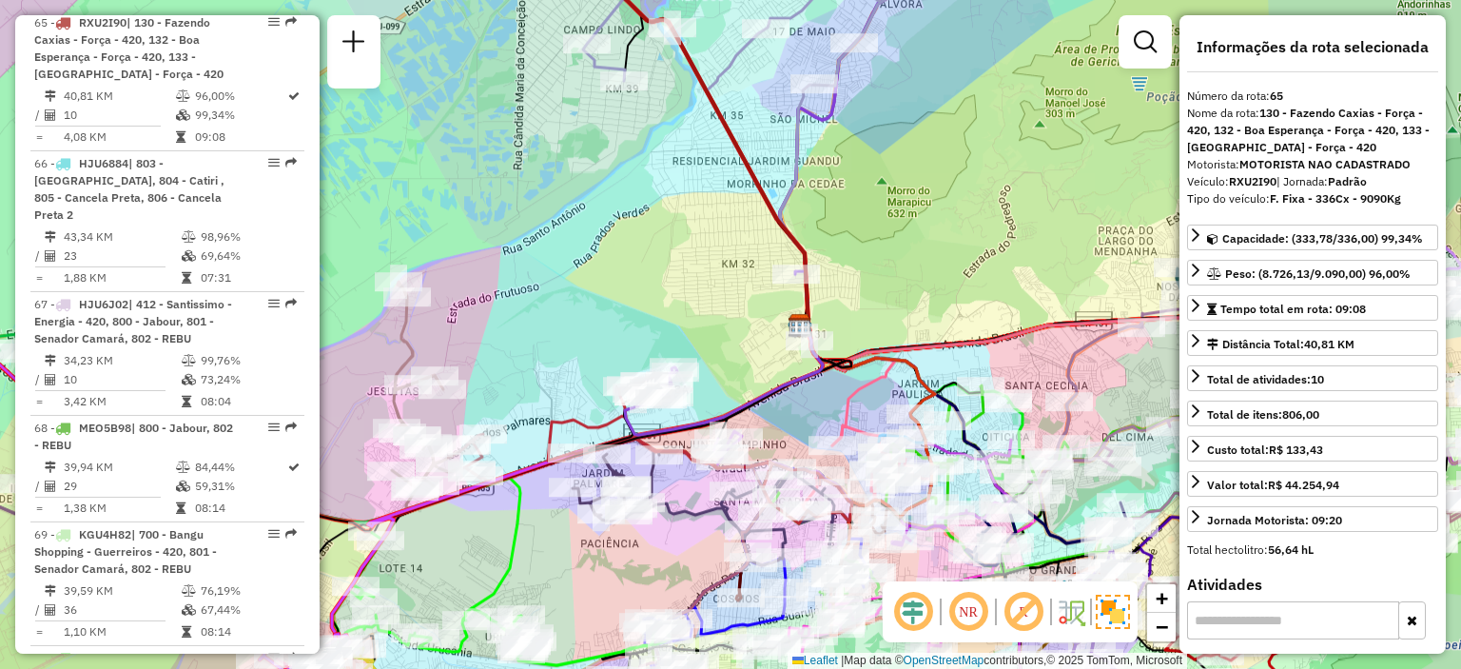
drag, startPoint x: 840, startPoint y: 304, endPoint x: 898, endPoint y: 290, distance: 59.8
click at [898, 290] on div "Janela de atendimento Grade de atendimento Capacidade Transportadoras Veículos …" at bounding box center [730, 334] width 1461 height 669
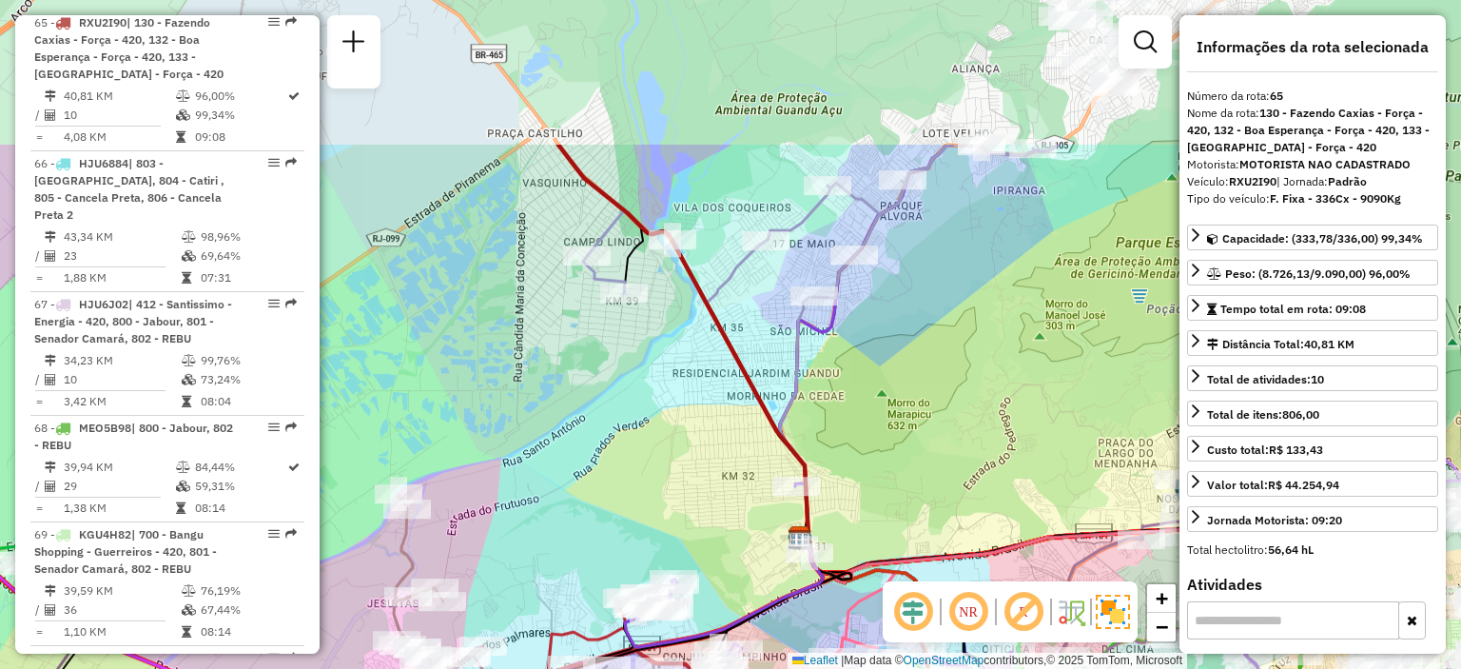
drag, startPoint x: 969, startPoint y: 179, endPoint x: 969, endPoint y: 392, distance: 213.1
click at [969, 392] on div "Janela de atendimento Grade de atendimento Capacidade Transportadoras Veículos …" at bounding box center [730, 334] width 1461 height 669
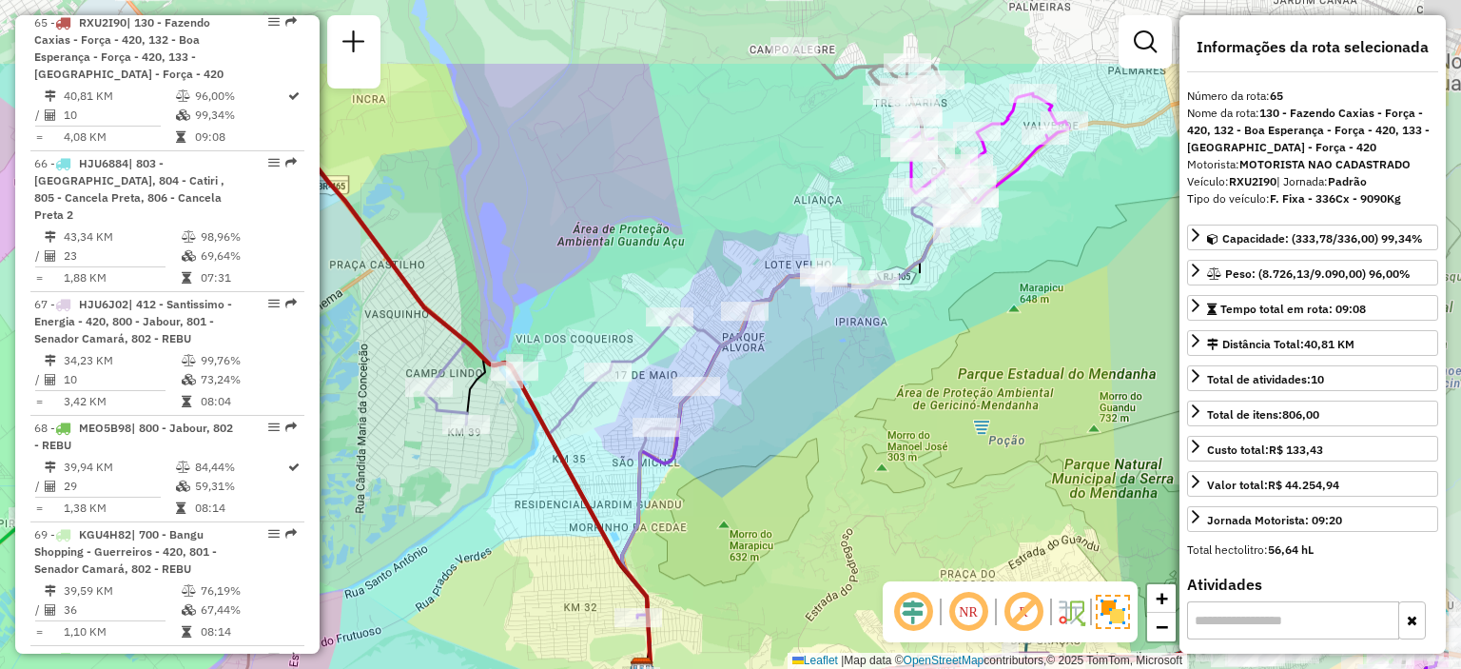
drag, startPoint x: 1039, startPoint y: 302, endPoint x: 883, endPoint y: 428, distance: 200.8
click at [873, 447] on div "Janela de atendimento Grade de atendimento Capacidade Transportadoras Veículos …" at bounding box center [730, 334] width 1461 height 669
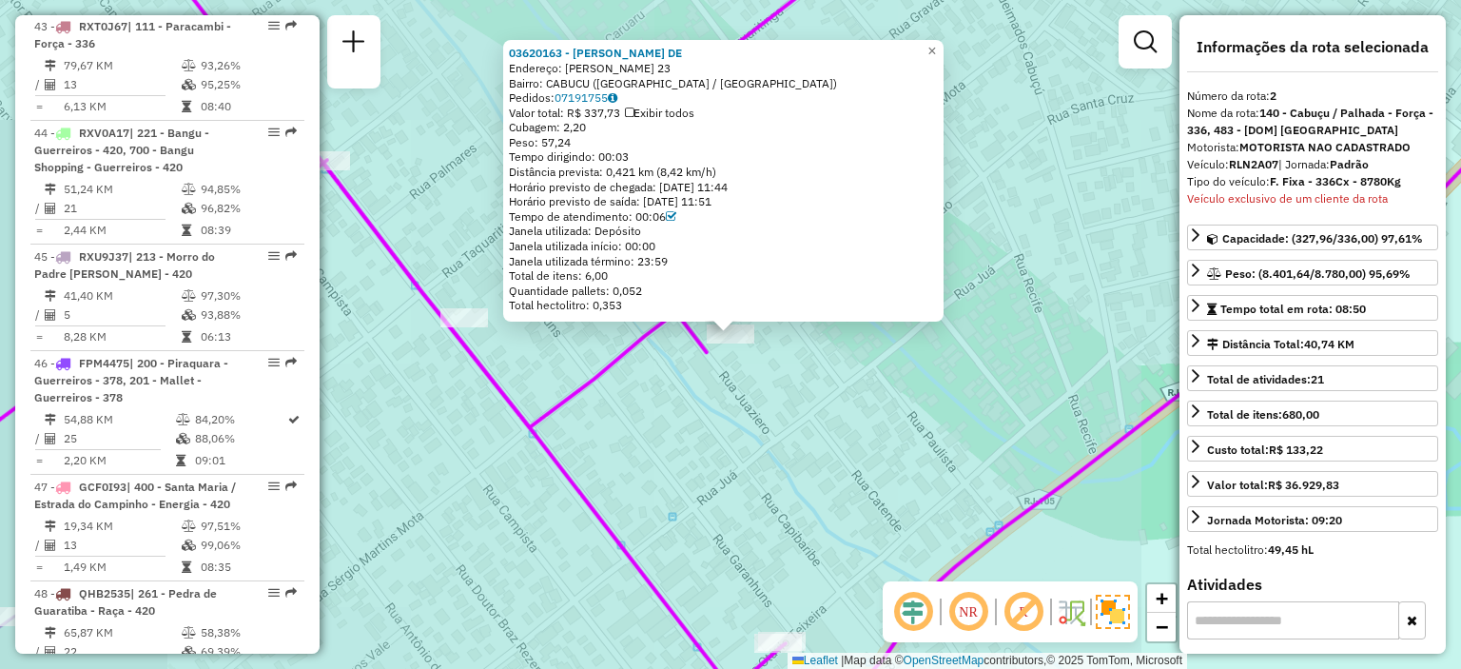
scroll to position [909, 0]
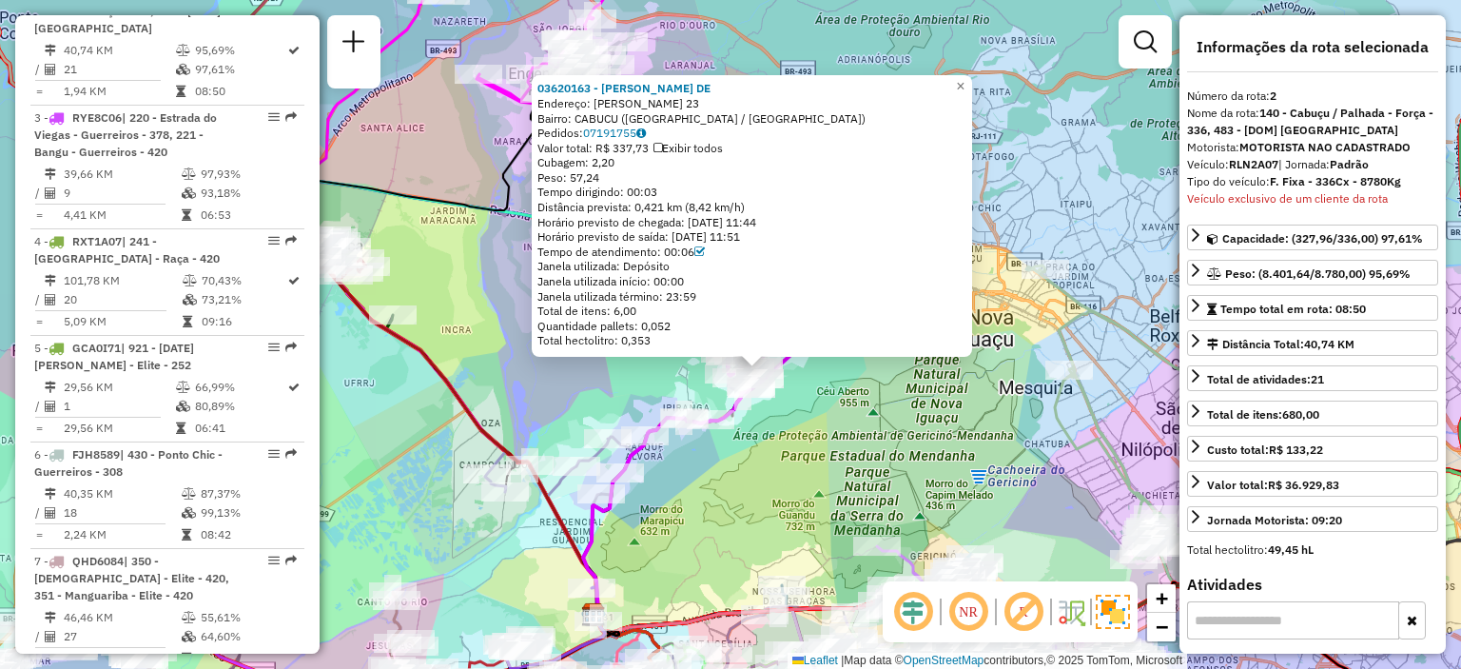
drag, startPoint x: 694, startPoint y: 509, endPoint x: 717, endPoint y: 418, distance: 94.1
click at [717, 431] on div "03620163 - [PERSON_NAME] DE Endereço: [PERSON_NAME] DA MOTA 23 Bairro: [GEOGRAP…" at bounding box center [730, 334] width 1461 height 669
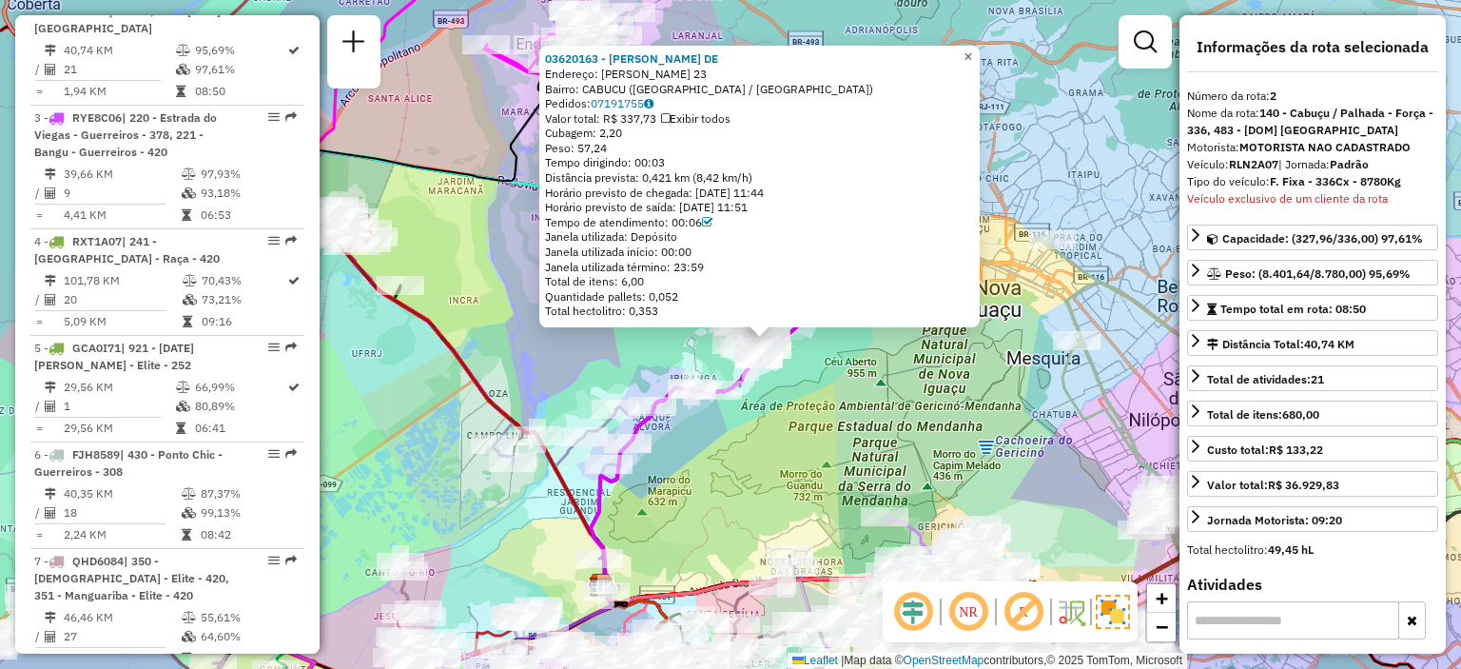
click at [972, 49] on span "×" at bounding box center [968, 57] width 9 height 16
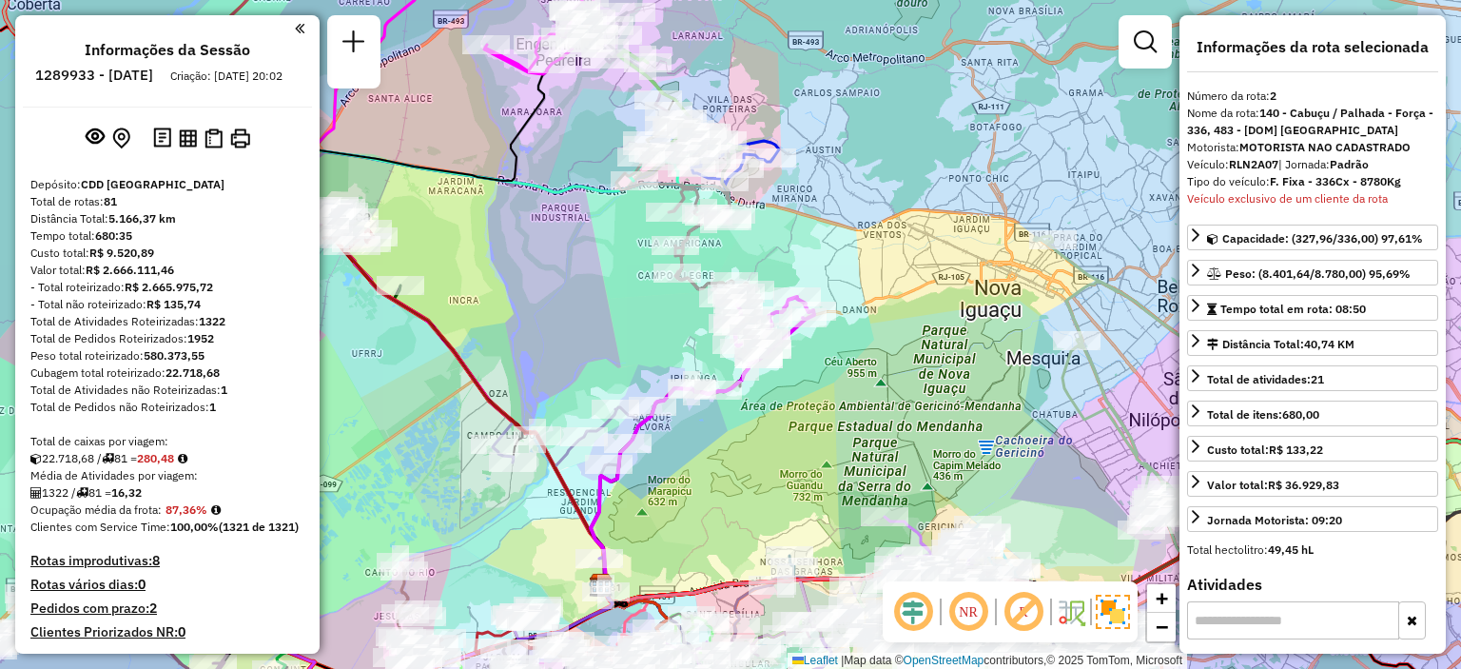
select select "**********"
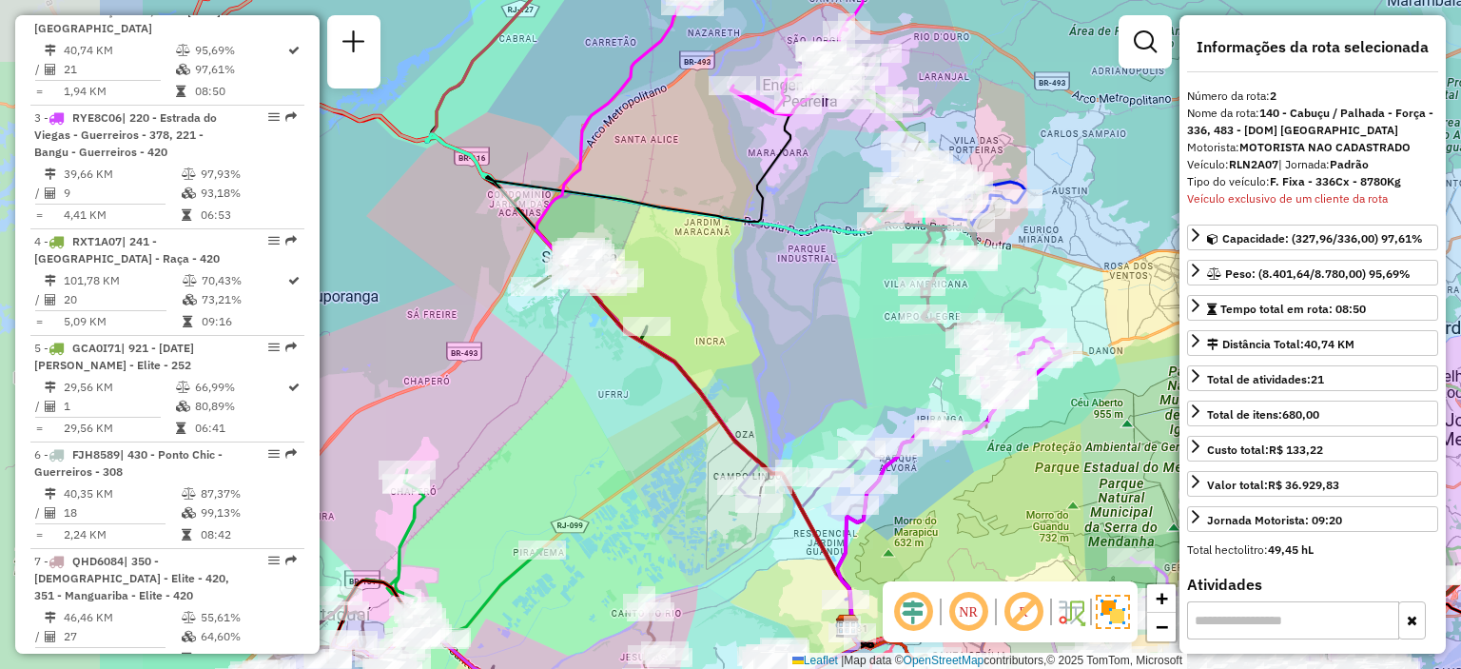
drag, startPoint x: 507, startPoint y: 353, endPoint x: 768, endPoint y: 397, distance: 264.3
click at [768, 397] on div "Janela de atendimento Grade de atendimento Capacidade Transportadoras Veículos …" at bounding box center [730, 334] width 1461 height 669
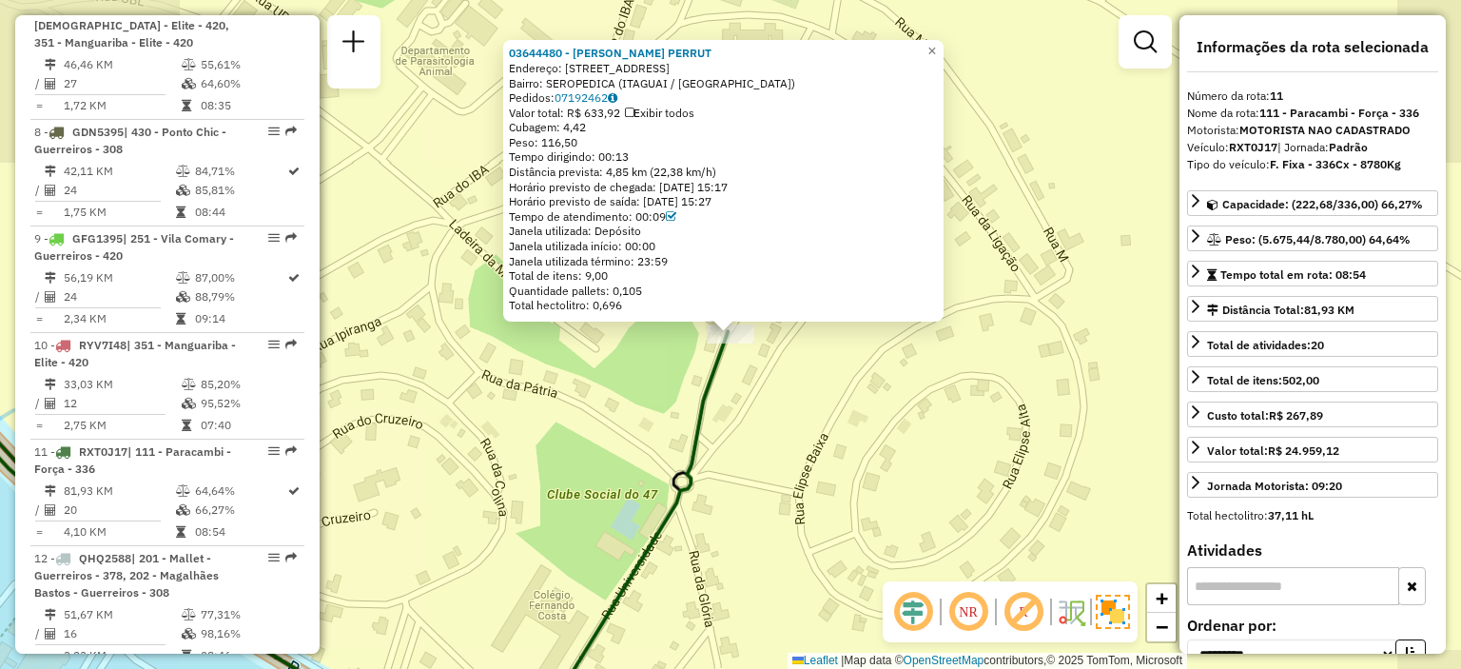
scroll to position [1918, 0]
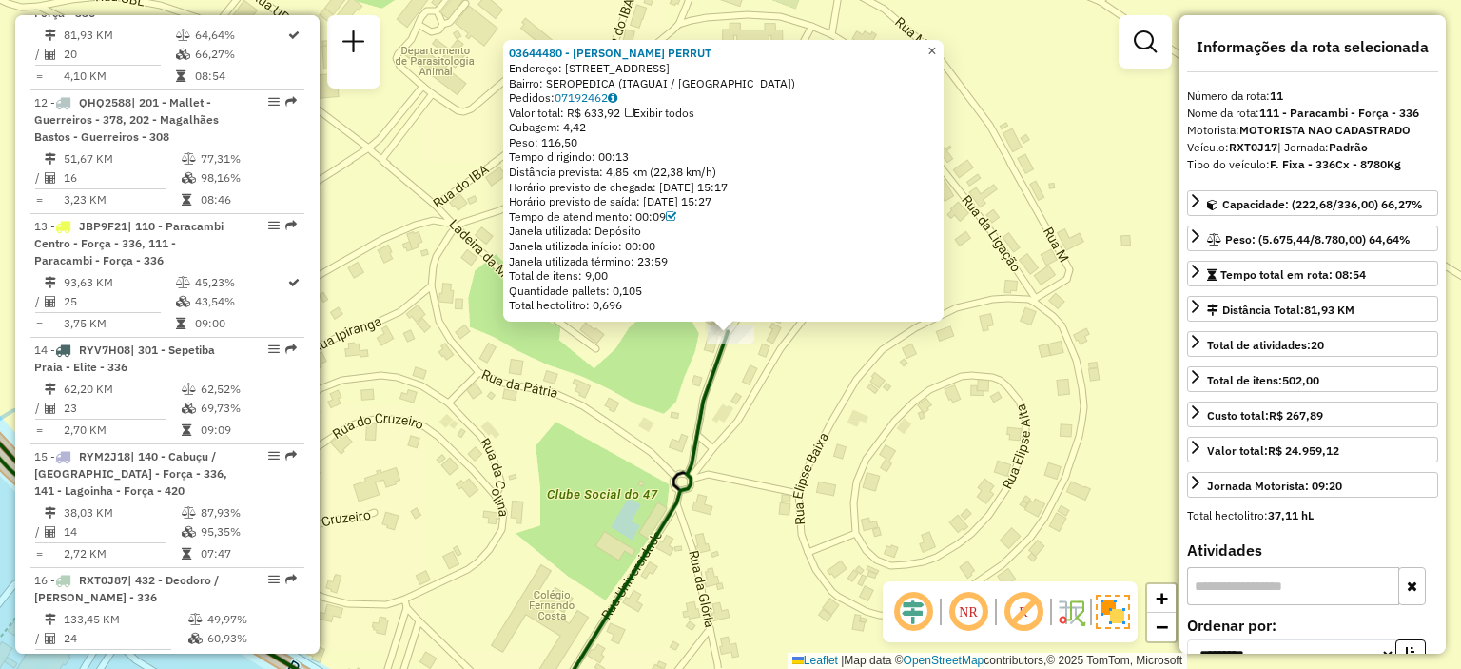
click at [936, 45] on span "×" at bounding box center [931, 51] width 9 height 16
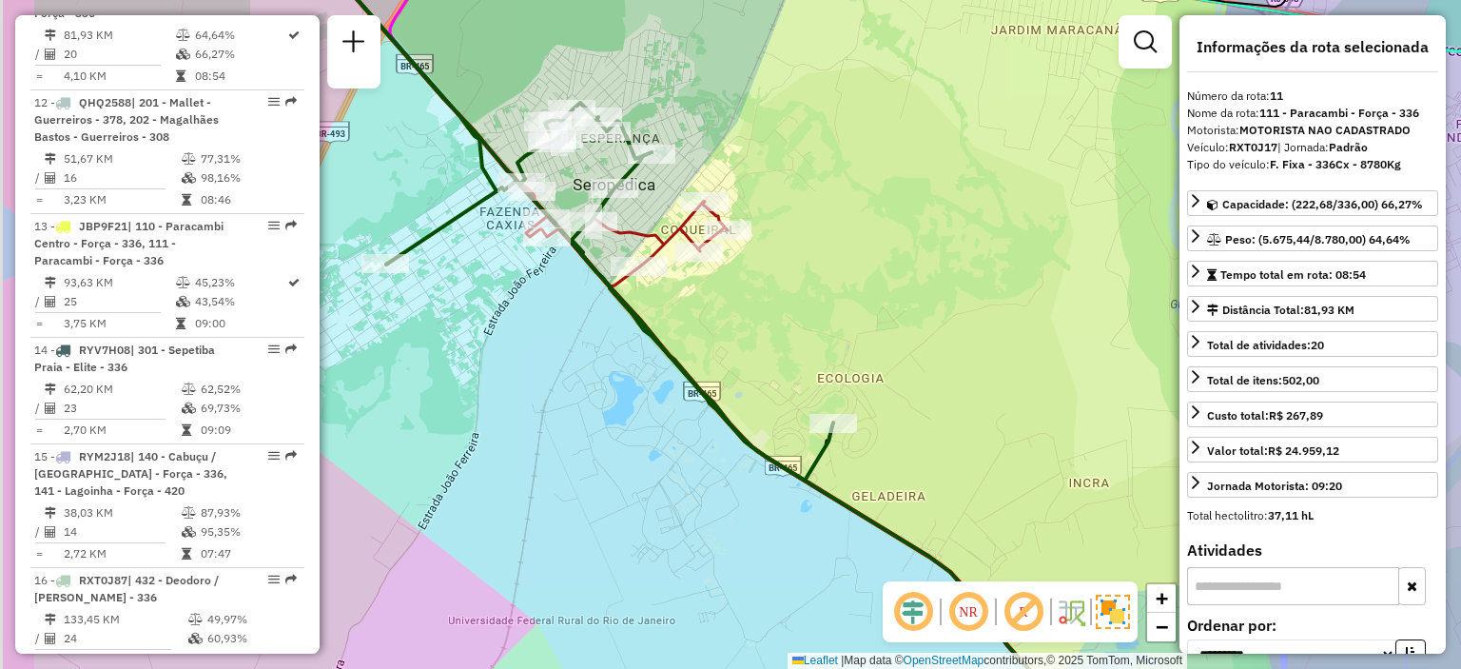
drag, startPoint x: 711, startPoint y: 280, endPoint x: 893, endPoint y: 288, distance: 181.9
click at [879, 287] on div "Janela de atendimento Grade de atendimento Capacidade Transportadoras Veículos …" at bounding box center [730, 334] width 1461 height 669
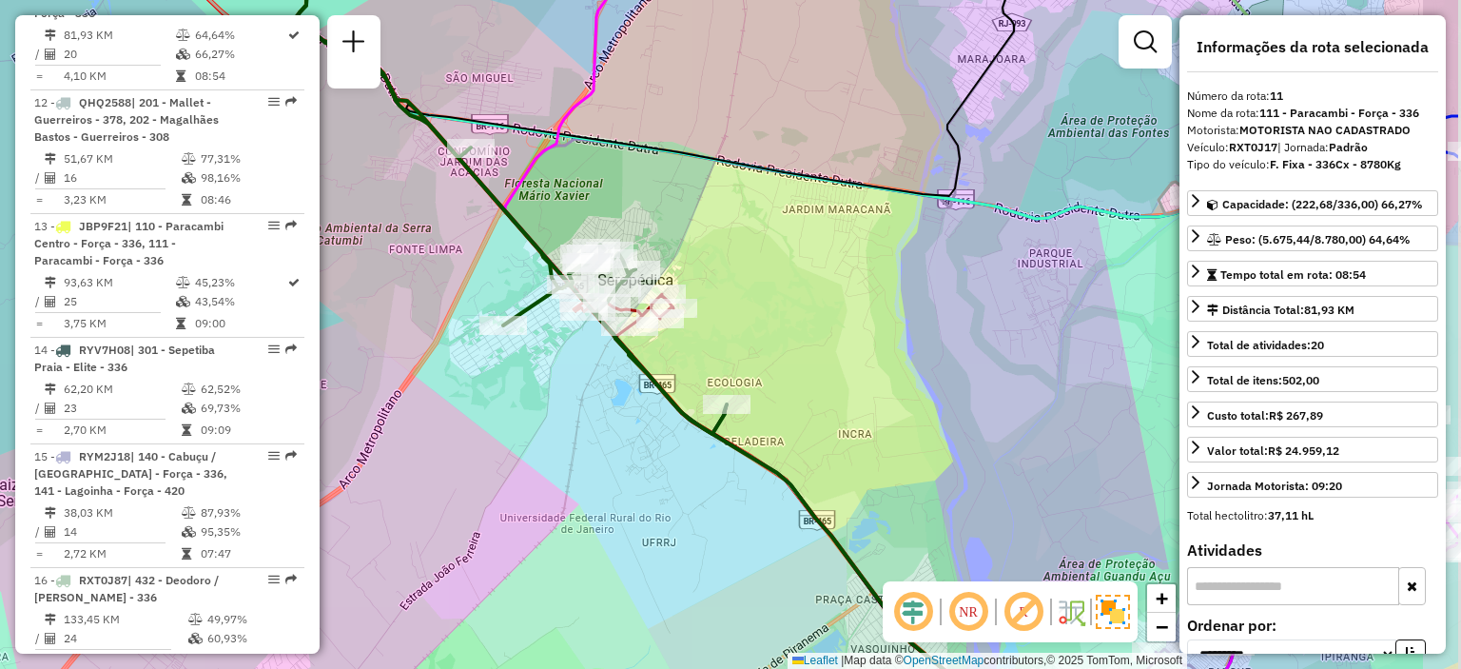
drag, startPoint x: 955, startPoint y: 255, endPoint x: 759, endPoint y: 313, distance: 204.4
click at [802, 302] on div "Janela de atendimento Grade de atendimento Capacidade Transportadoras Veículos …" at bounding box center [730, 334] width 1461 height 669
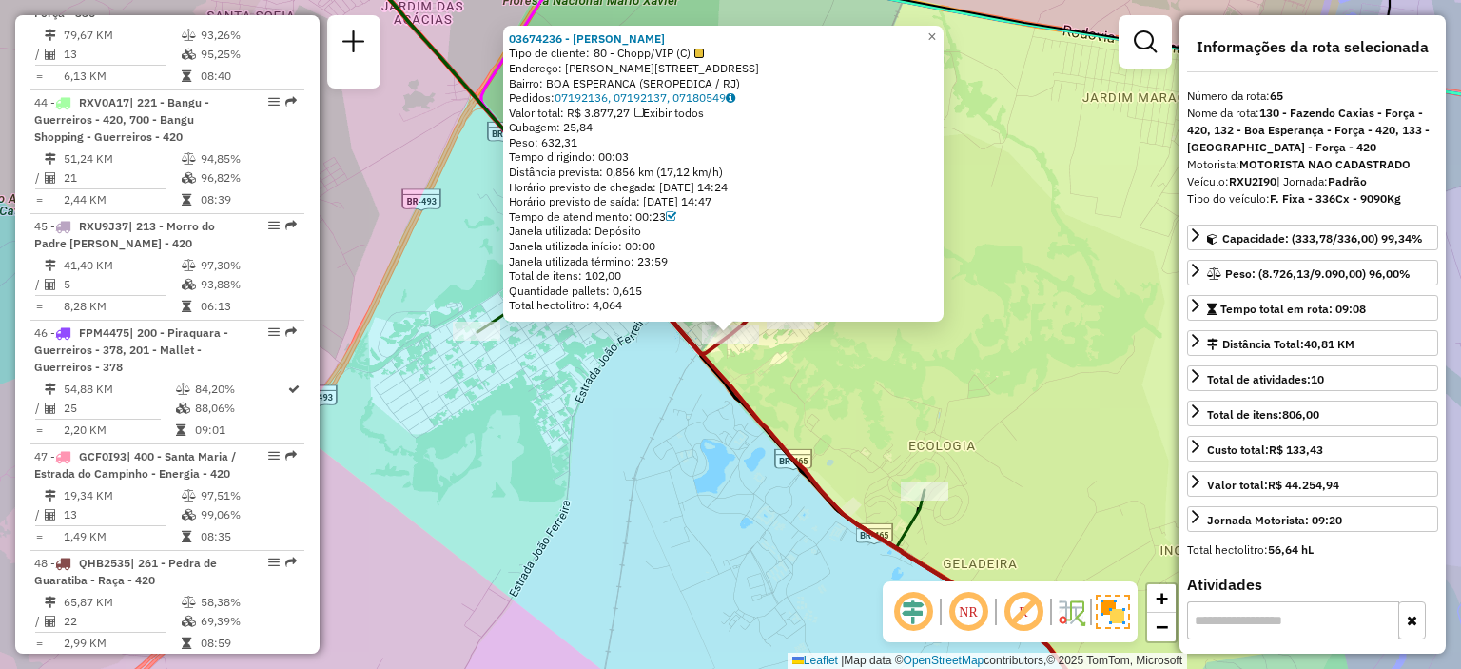
scroll to position [8397, 0]
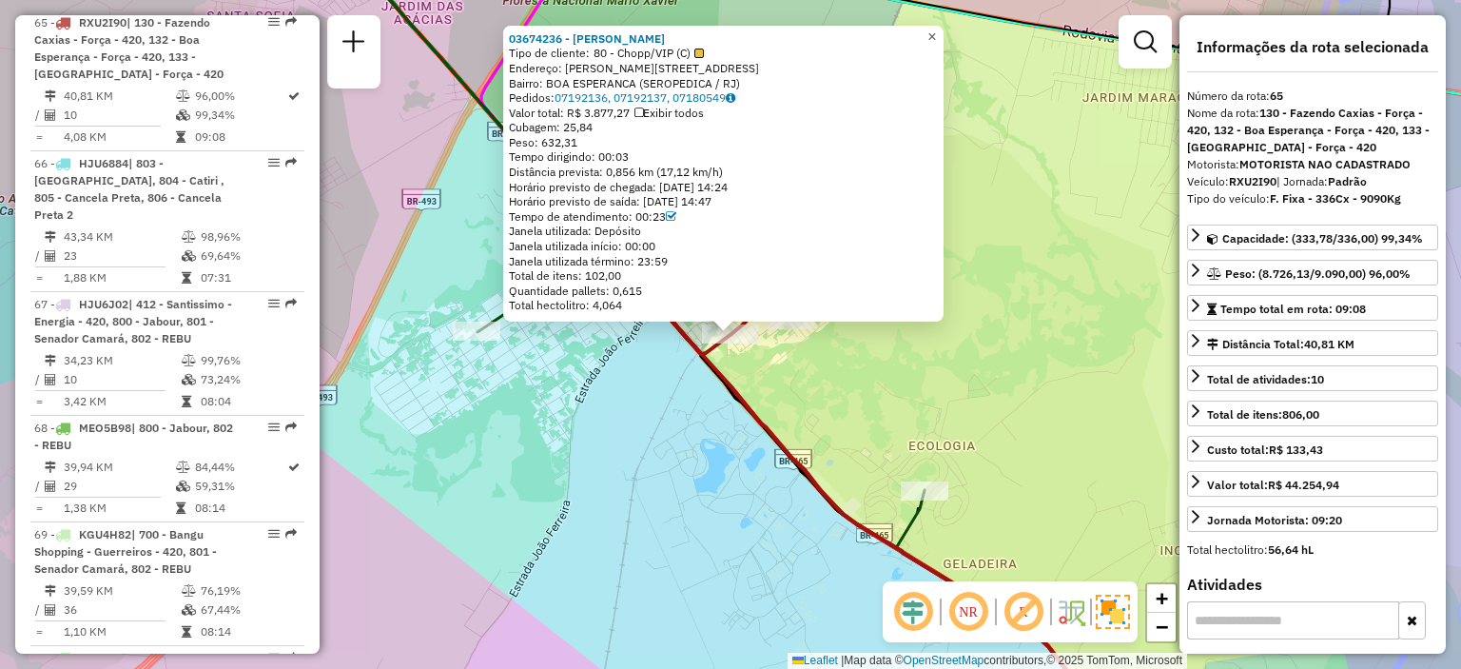
click at [936, 32] on span "×" at bounding box center [931, 37] width 9 height 16
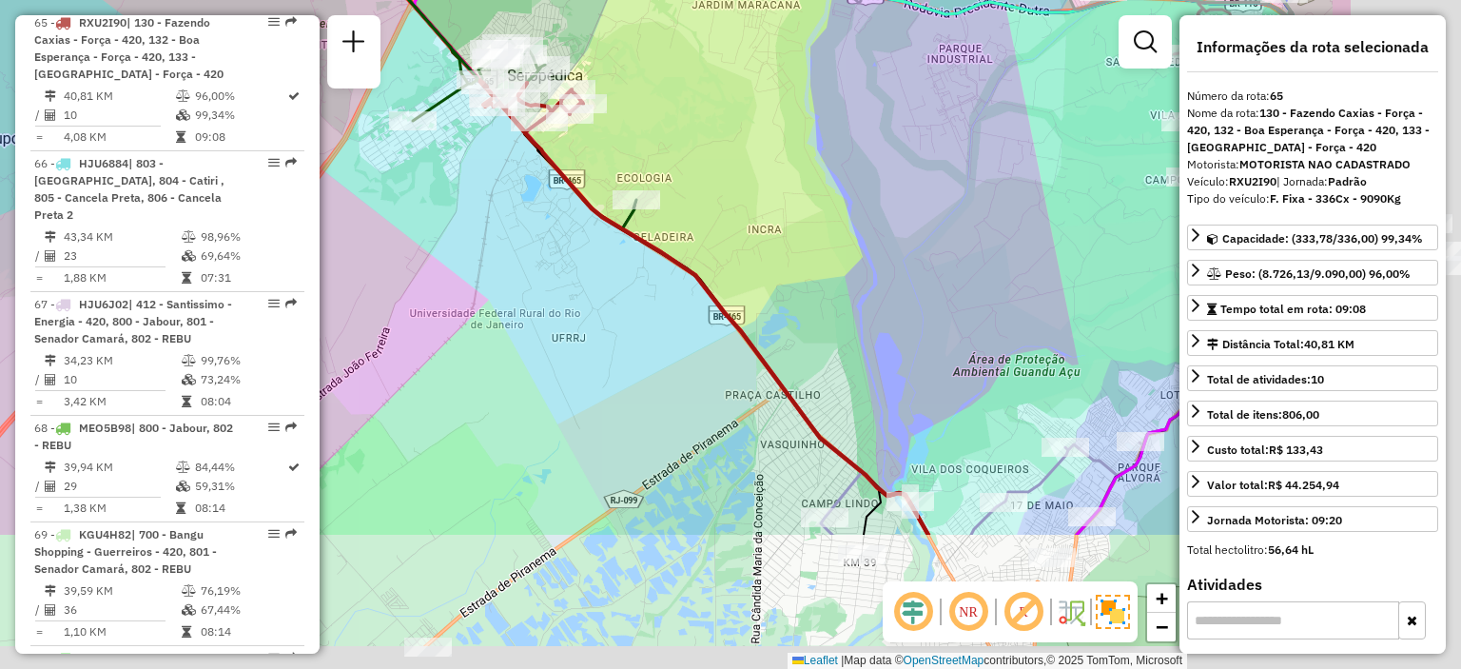
drag, startPoint x: 883, startPoint y: 357, endPoint x: 592, endPoint y: 147, distance: 358.5
click at [593, 148] on div "Janela de atendimento Grade de atendimento Capacidade Transportadoras Veículos …" at bounding box center [730, 334] width 1461 height 669
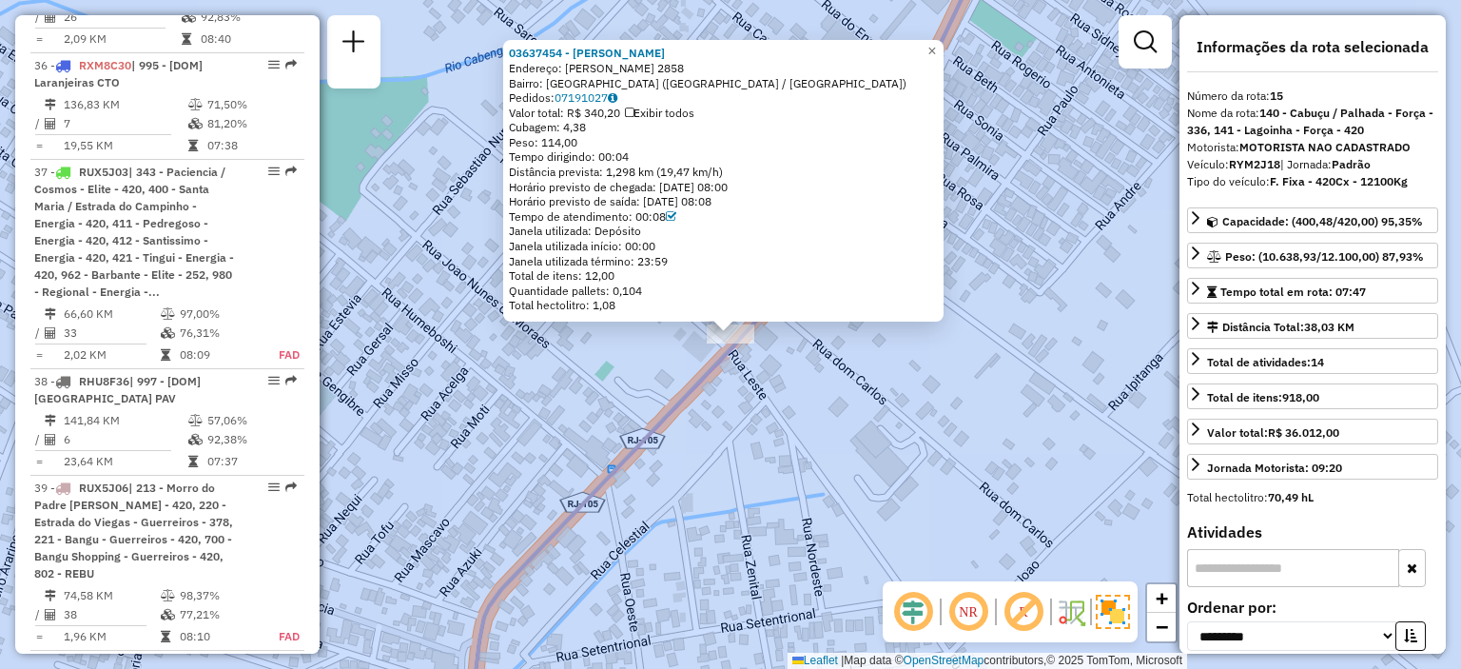
scroll to position [2378, 0]
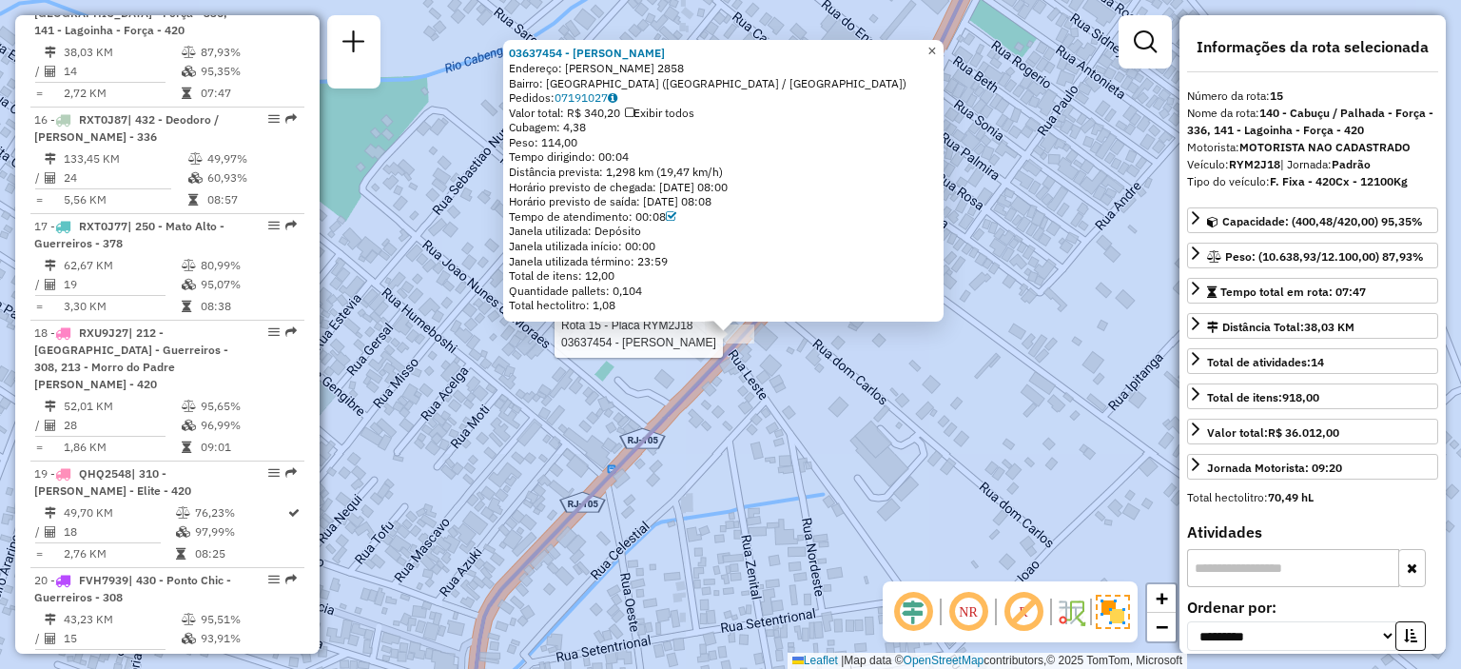
click at [936, 45] on span "×" at bounding box center [931, 51] width 9 height 16
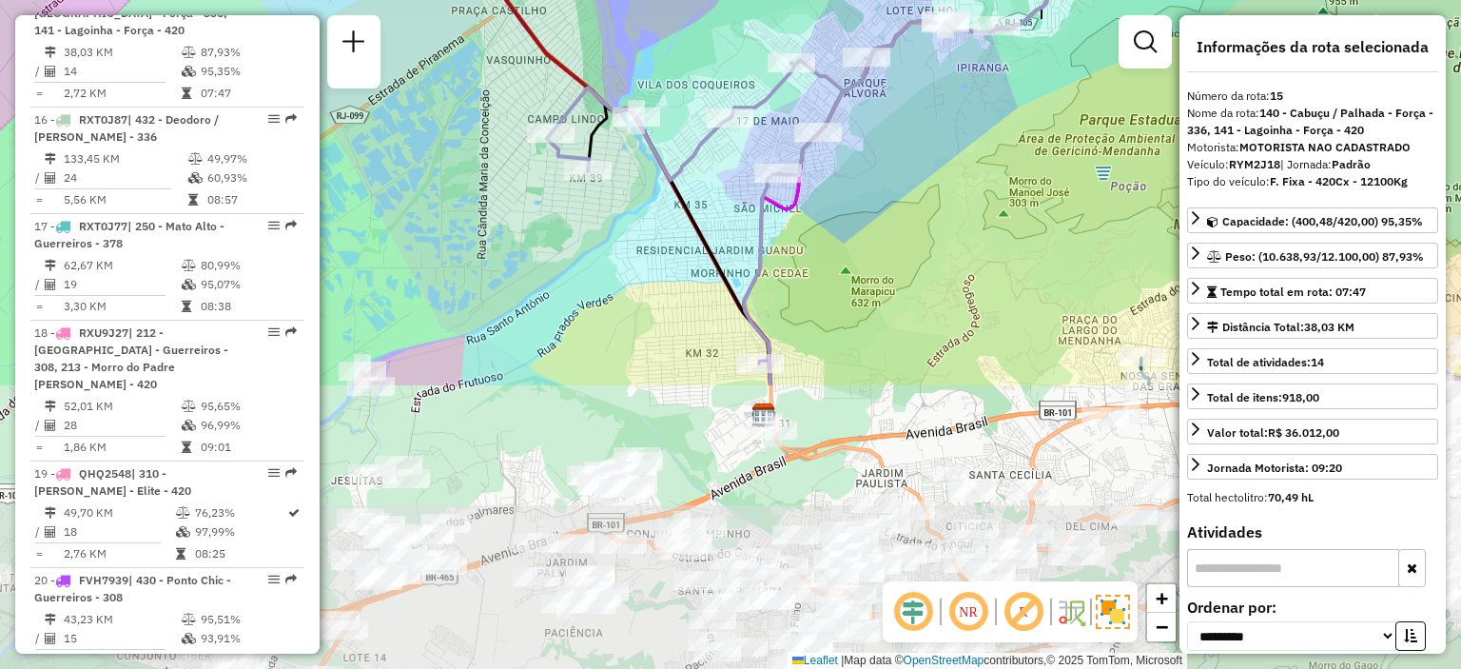
drag, startPoint x: 657, startPoint y: 566, endPoint x: 727, endPoint y: 220, distance: 353.1
click at [727, 220] on div "Janela de atendimento Grade de atendimento Capacidade Transportadoras Veículos …" at bounding box center [730, 334] width 1461 height 669
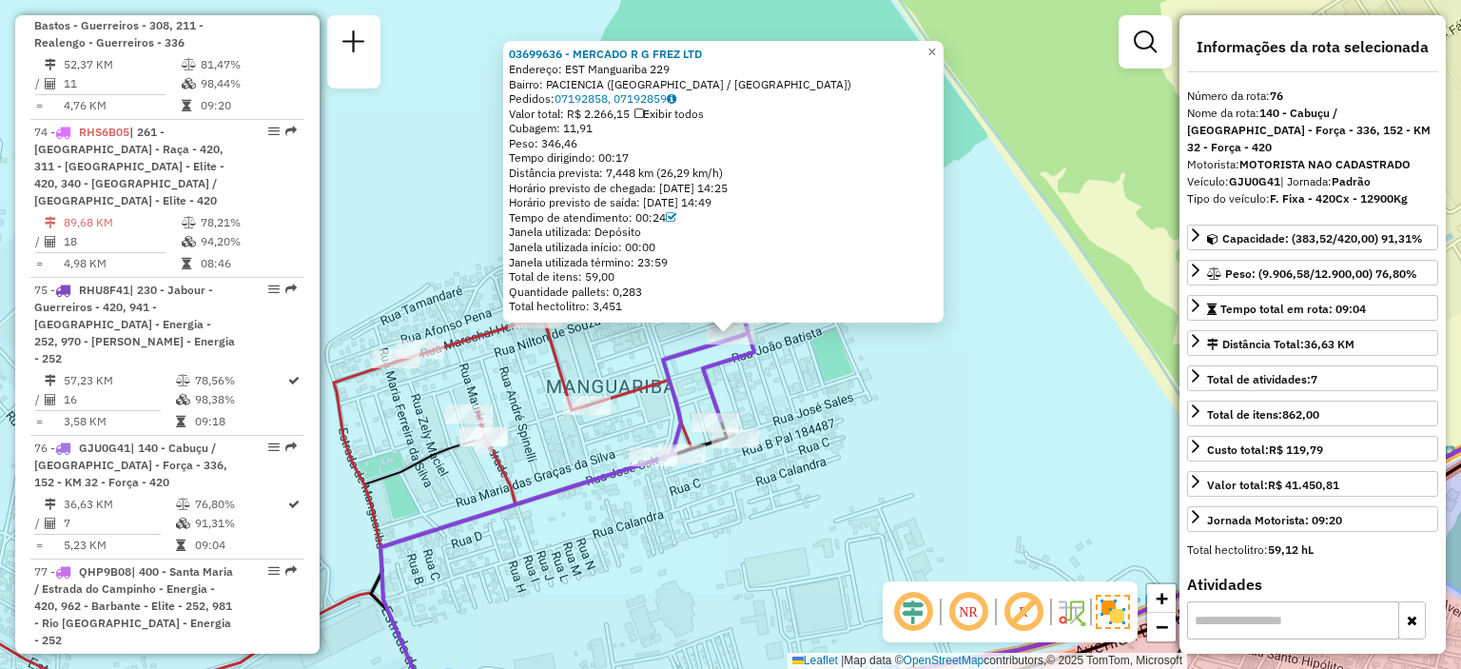
scroll to position [9789, 0]
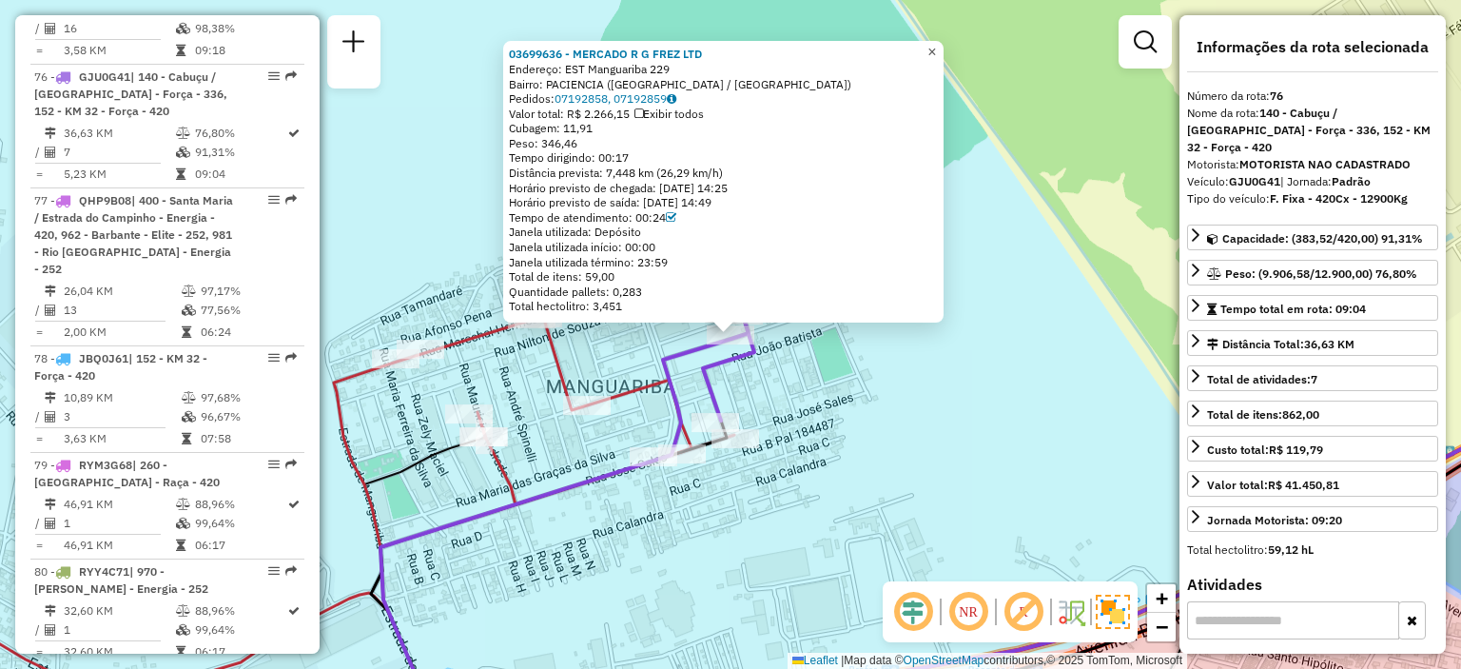
click at [936, 45] on span "×" at bounding box center [931, 52] width 9 height 16
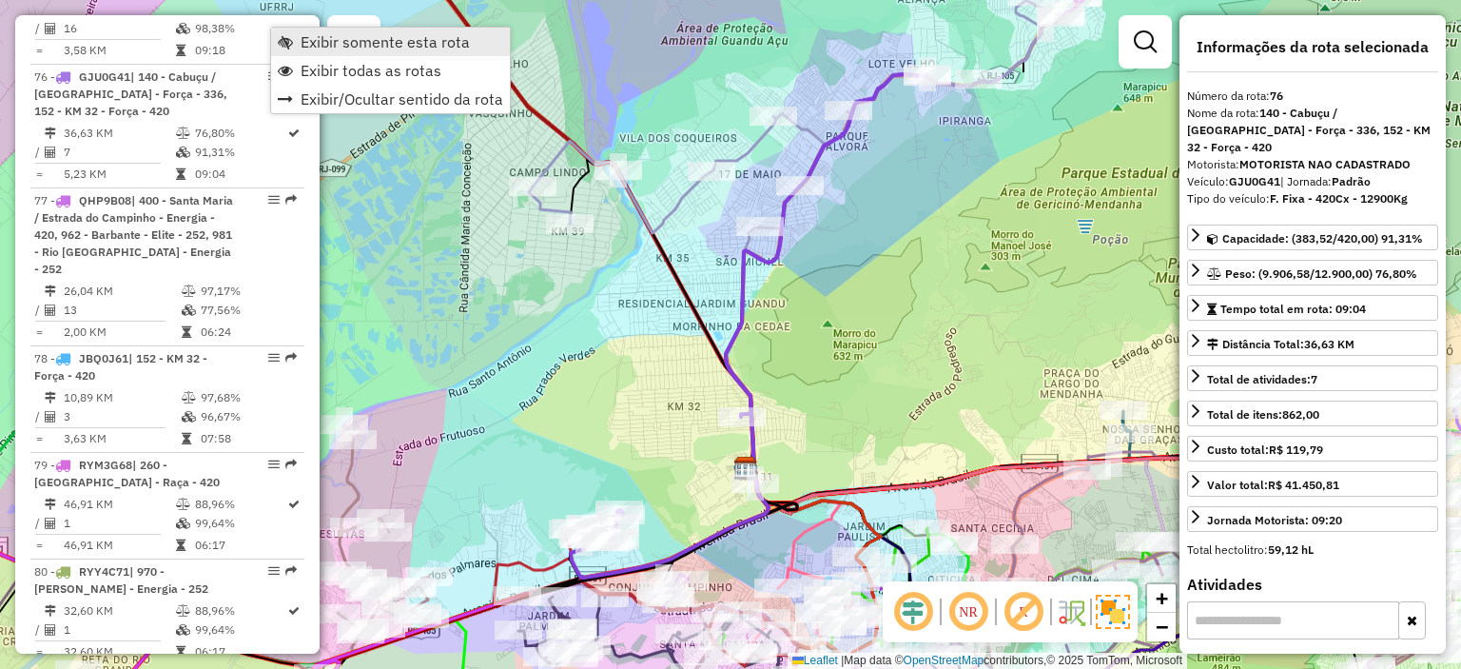
click at [358, 38] on span "Exibir somente esta rota" at bounding box center [385, 41] width 169 height 15
